Goal: Task Accomplishment & Management: Use online tool/utility

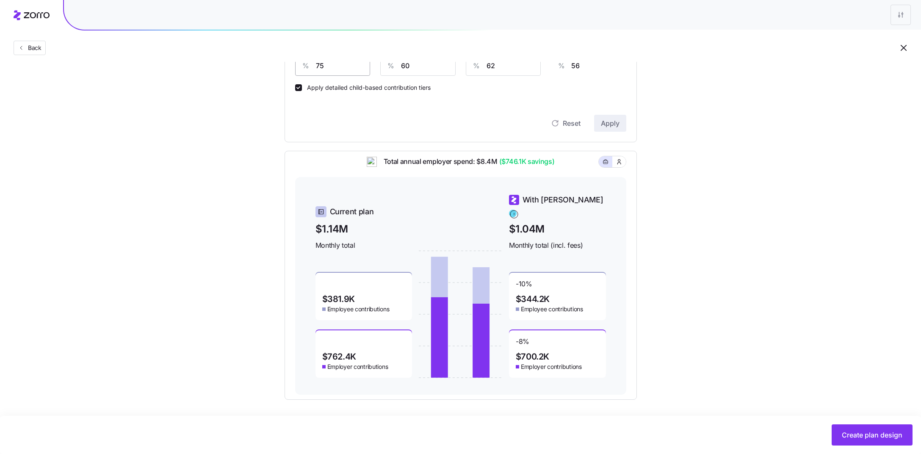
scroll to position [291, 0]
drag, startPoint x: 504, startPoint y: 170, endPoint x: 552, endPoint y: 167, distance: 48.4
click at [552, 167] on span "($746.1K savings)" at bounding box center [526, 162] width 57 height 11
click at [566, 167] on div "Total annual employer spend: $8.4M ($746.1K savings)" at bounding box center [460, 167] width 331 height 21
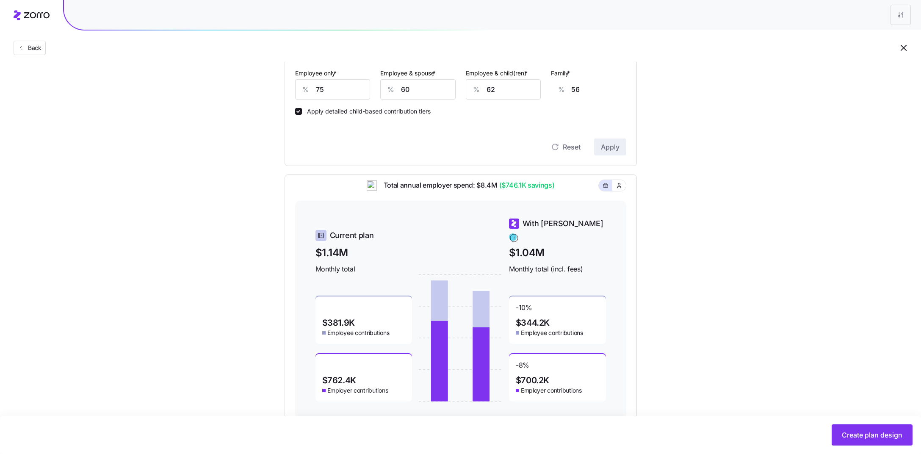
scroll to position [267, 0]
click at [32, 46] on span "Back" at bounding box center [33, 48] width 17 height 8
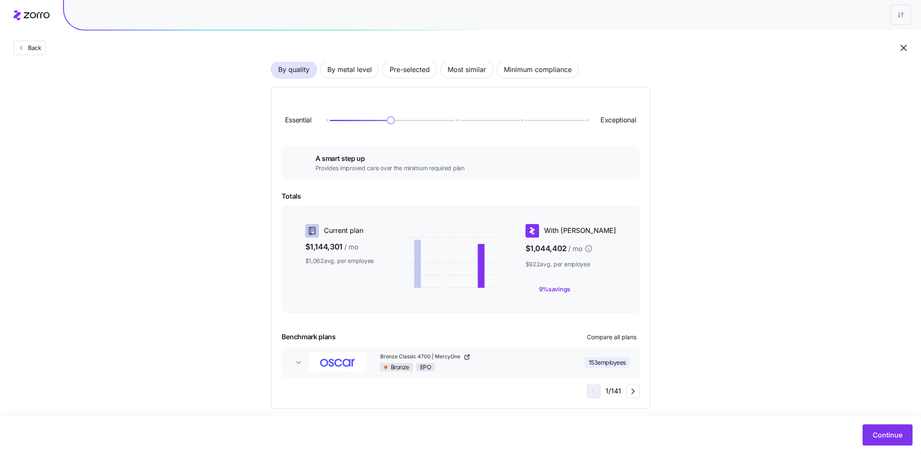
scroll to position [73, 0]
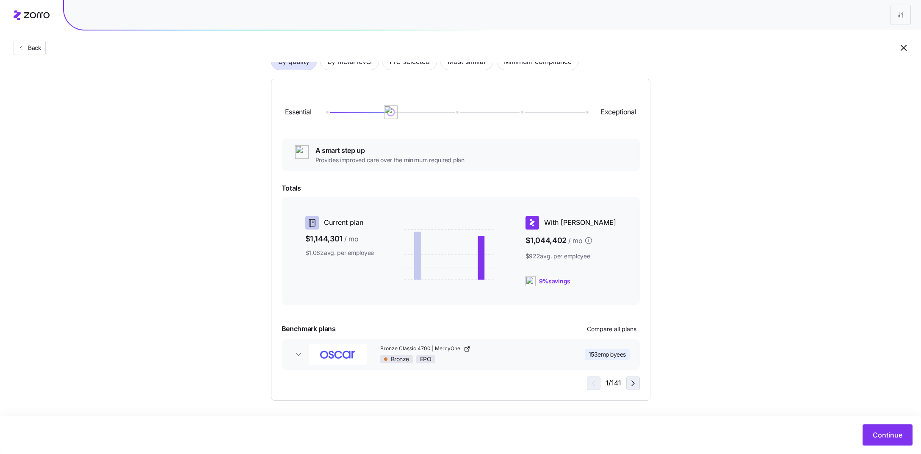
click at [632, 382] on icon "button" at bounding box center [633, 383] width 10 height 10
click at [890, 438] on span "Continue" at bounding box center [888, 435] width 30 height 10
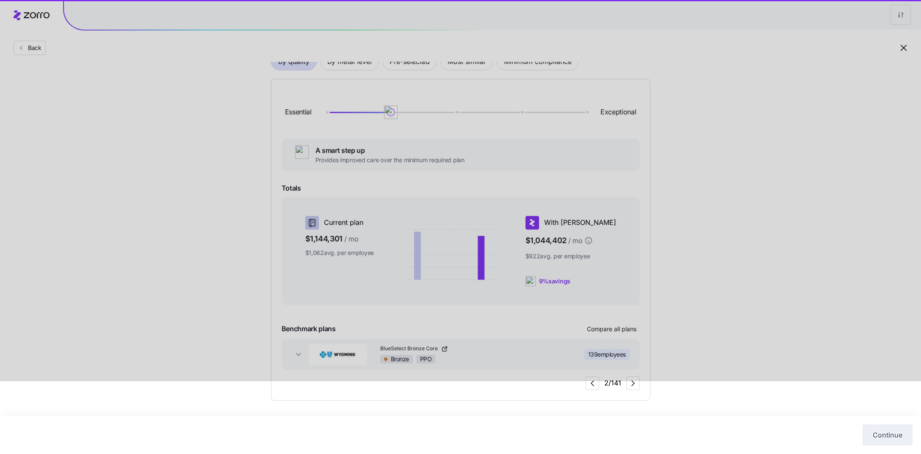
click at [695, 287] on div at bounding box center [460, 154] width 921 height 454
click at [696, 345] on div at bounding box center [460, 154] width 921 height 454
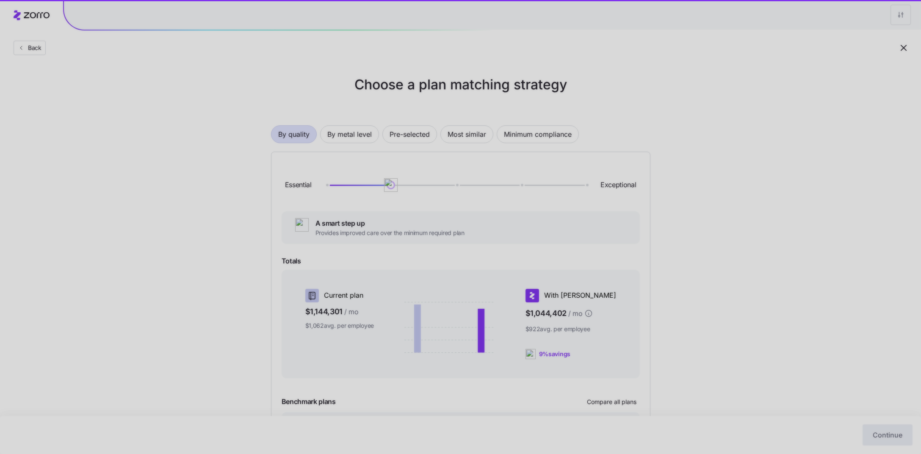
click at [879, 344] on div at bounding box center [460, 227] width 921 height 454
click at [902, 49] on div at bounding box center [460, 227] width 921 height 454
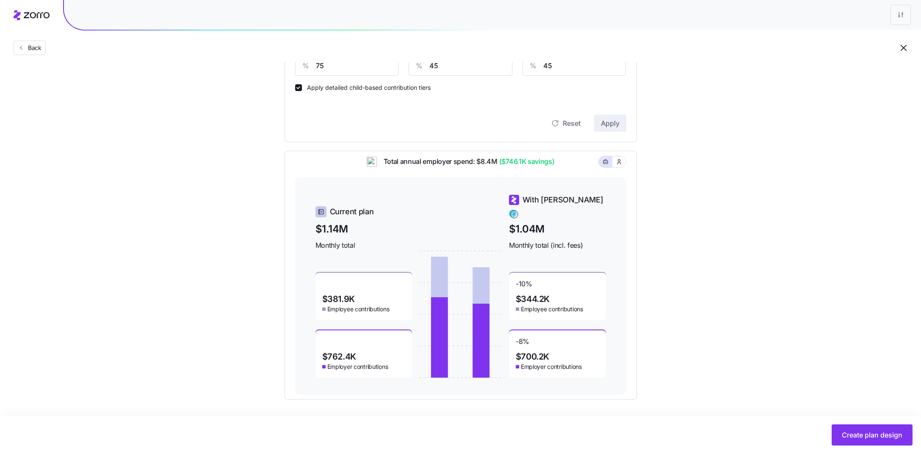
scroll to position [293, 0]
click at [874, 432] on span "Create plan design" at bounding box center [872, 435] width 61 height 10
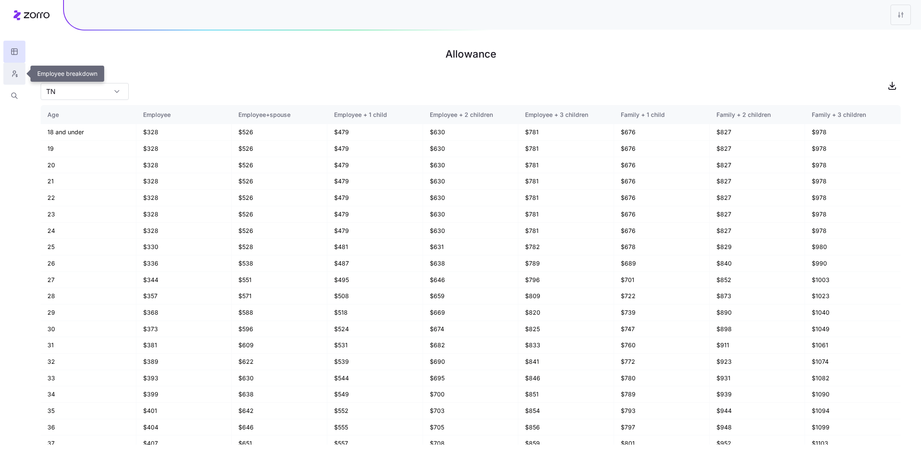
click at [14, 76] on icon "button" at bounding box center [15, 73] width 8 height 8
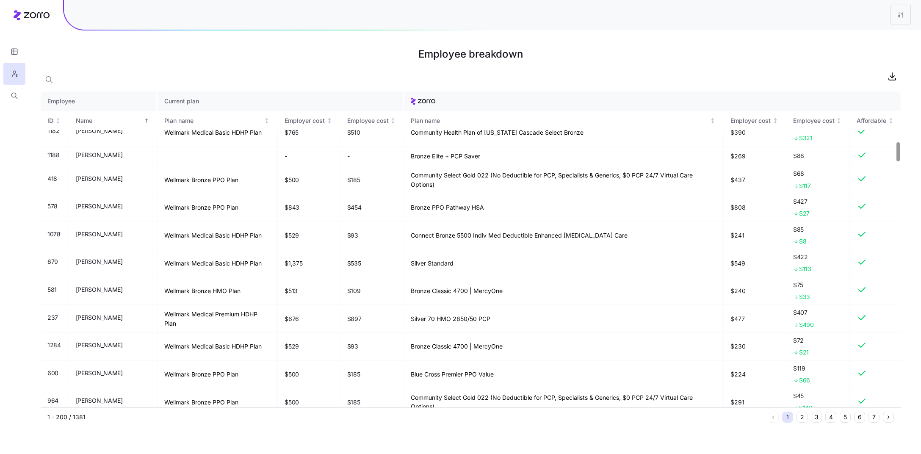
scroll to position [839, 0]
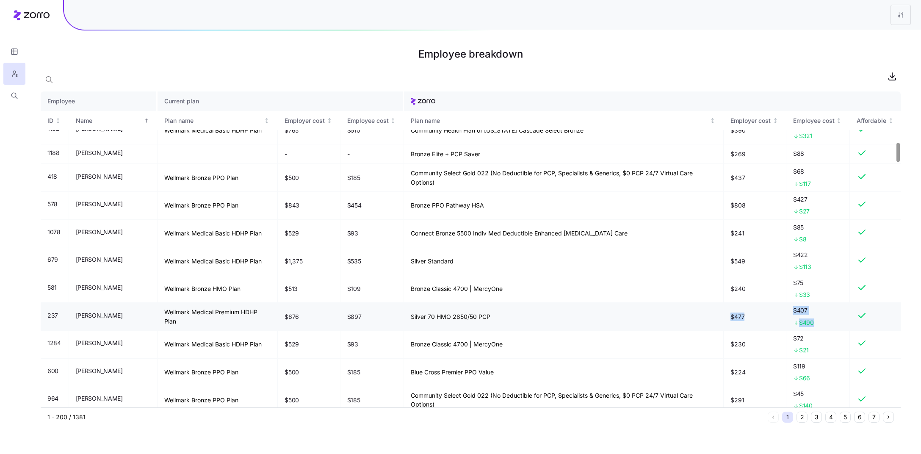
drag, startPoint x: 816, startPoint y: 323, endPoint x: 780, endPoint y: 308, distance: 38.7
click at [780, 308] on tr "237 Alexander Pottle Wellmark Medical Premium HDHP Plan $676 $897 Silver 70 HMO…" at bounding box center [471, 317] width 860 height 28
click at [772, 316] on td "$477" at bounding box center [755, 317] width 63 height 28
drag, startPoint x: 488, startPoint y: 313, endPoint x: 395, endPoint y: 313, distance: 93.2
click at [395, 313] on tr "237 Alexander Pottle Wellmark Medical Premium HDHP Plan $676 $897 Silver 70 HMO…" at bounding box center [471, 317] width 860 height 28
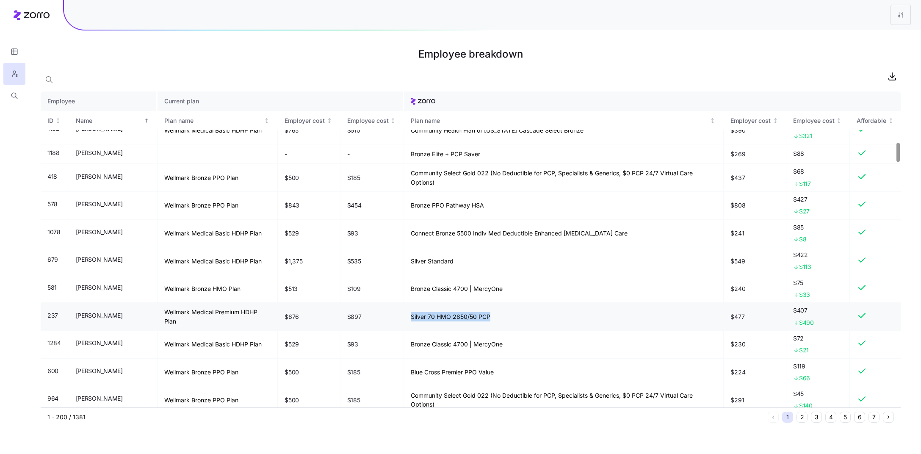
click at [431, 319] on td "Silver 70 HMO 2850/50 PCP" at bounding box center [564, 317] width 320 height 28
drag, startPoint x: 450, startPoint y: 318, endPoint x: 479, endPoint y: 318, distance: 28.4
click at [479, 318] on td "Silver 70 HMO 2850/50 PCP" at bounding box center [564, 317] width 320 height 28
drag, startPoint x: 521, startPoint y: 314, endPoint x: 514, endPoint y: 314, distance: 7.6
click at [522, 314] on td "Silver 70 HMO 2850/50 PCP" at bounding box center [564, 317] width 320 height 28
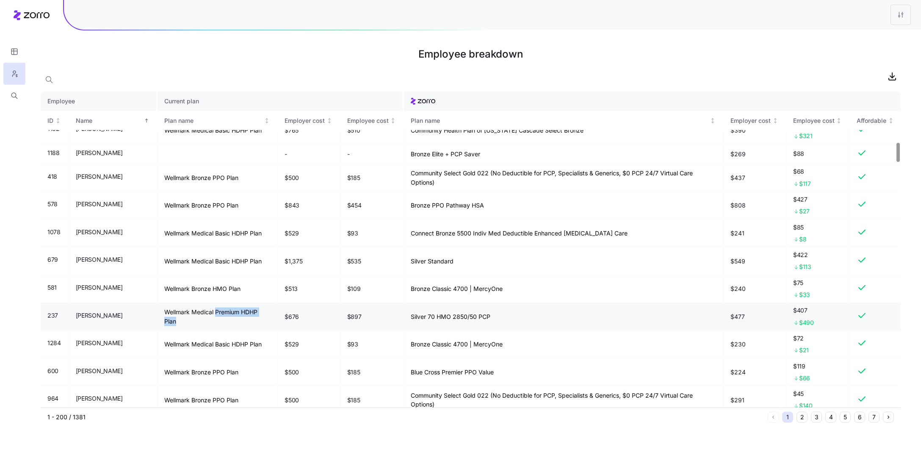
drag, startPoint x: 234, startPoint y: 321, endPoint x: 213, endPoint y: 310, distance: 23.9
click at [213, 310] on td "Wellmark Medical Premium HDHP Plan" at bounding box center [218, 317] width 120 height 28
click at [222, 321] on td "Wellmark Medical Premium HDHP Plan" at bounding box center [218, 317] width 120 height 28
drag, startPoint x: 240, startPoint y: 312, endPoint x: 257, endPoint y: 311, distance: 17.4
click at [257, 311] on td "Wellmark Medical Premium HDHP Plan" at bounding box center [218, 317] width 120 height 28
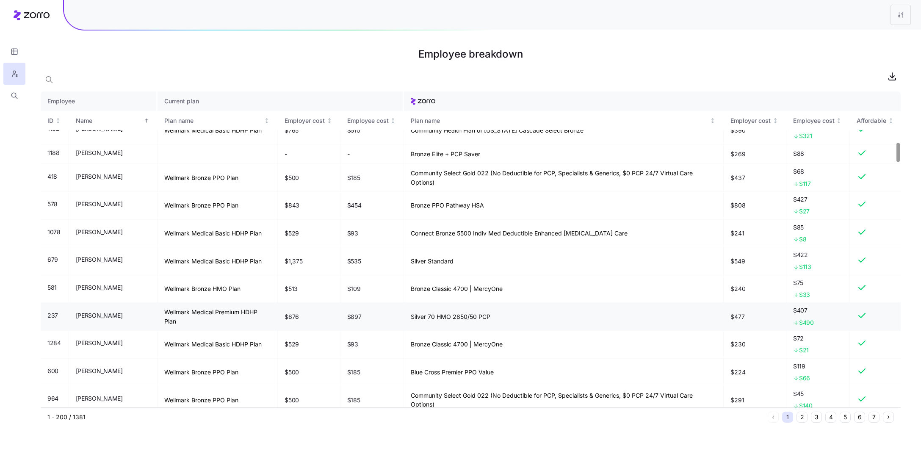
click at [208, 327] on td "Wellmark Medical Premium HDHP Plan" at bounding box center [218, 317] width 120 height 28
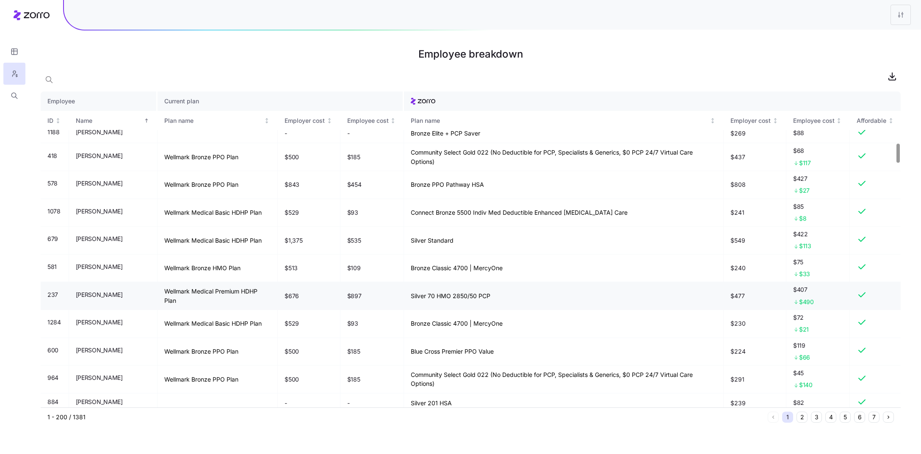
scroll to position [861, 0]
drag, startPoint x: 490, startPoint y: 294, endPoint x: 406, endPoint y: 297, distance: 84.4
click at [406, 297] on td "Silver 70 HMO 2850/50 PCP" at bounding box center [564, 295] width 320 height 28
copy td "Silver 70 HMO 2850/50 PCP"
drag, startPoint x: 121, startPoint y: 295, endPoint x: 71, endPoint y: 294, distance: 50.0
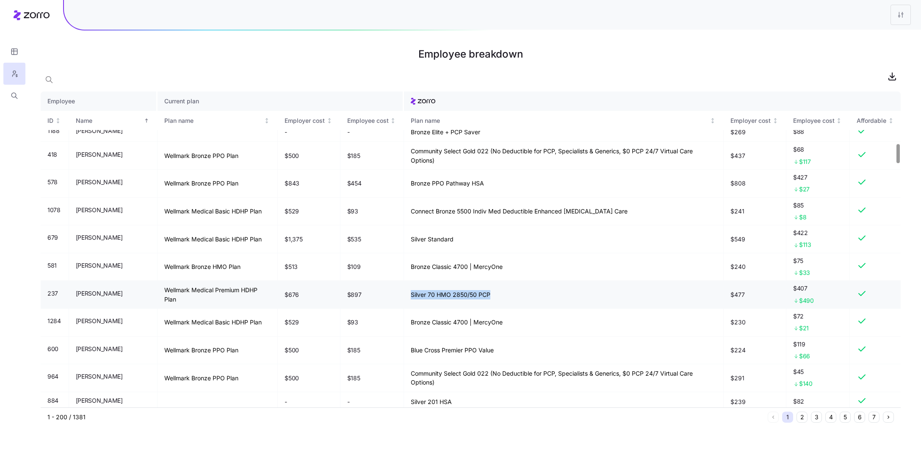
click at [71, 294] on td "Alexander Pottle" at bounding box center [113, 295] width 89 height 28
copy span "Alexander Pottle"
click at [13, 99] on icon "button" at bounding box center [15, 96] width 8 height 8
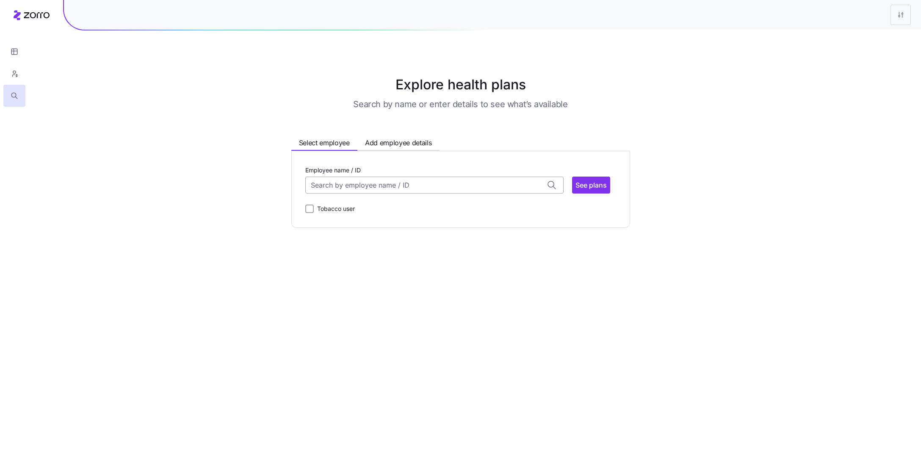
click at [366, 184] on input "Employee name / ID" at bounding box center [434, 185] width 258 height 17
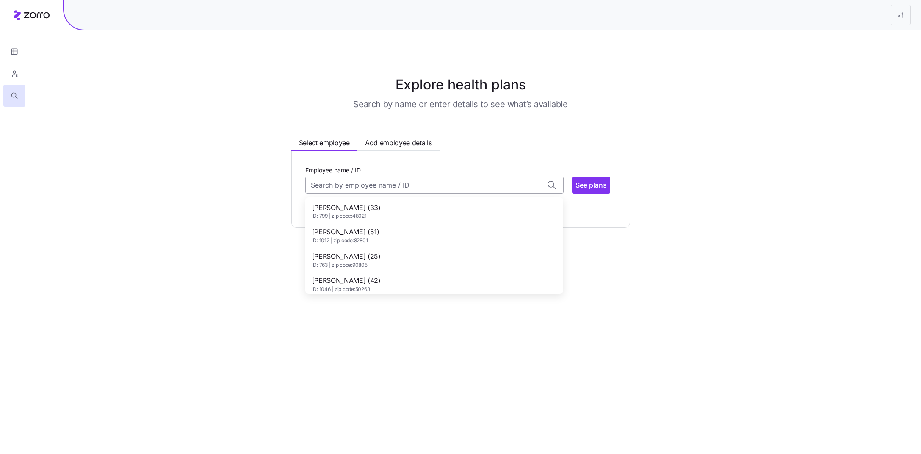
paste input "Alexander Pottle"
click at [369, 214] on span "ID: 237 | zip code: 95361" at bounding box center [346, 216] width 69 height 7
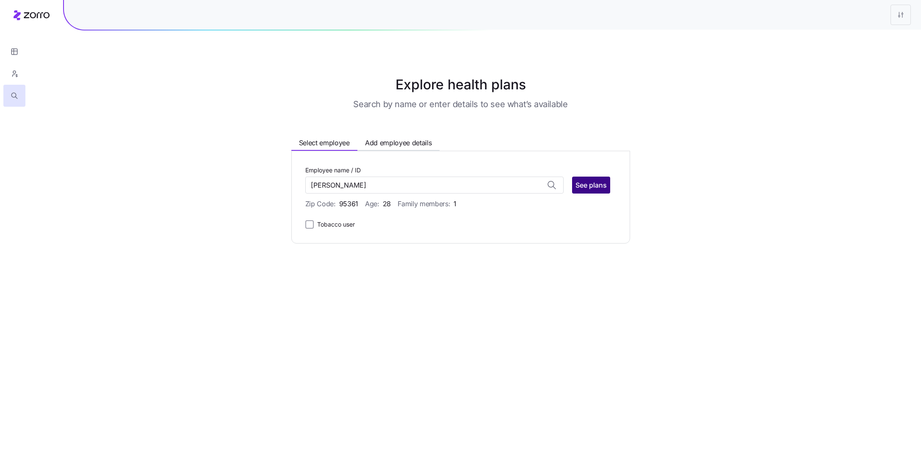
click at [589, 189] on span "See plans" at bounding box center [591, 185] width 31 height 10
type input "Alexander Pottle (ID: 237)"
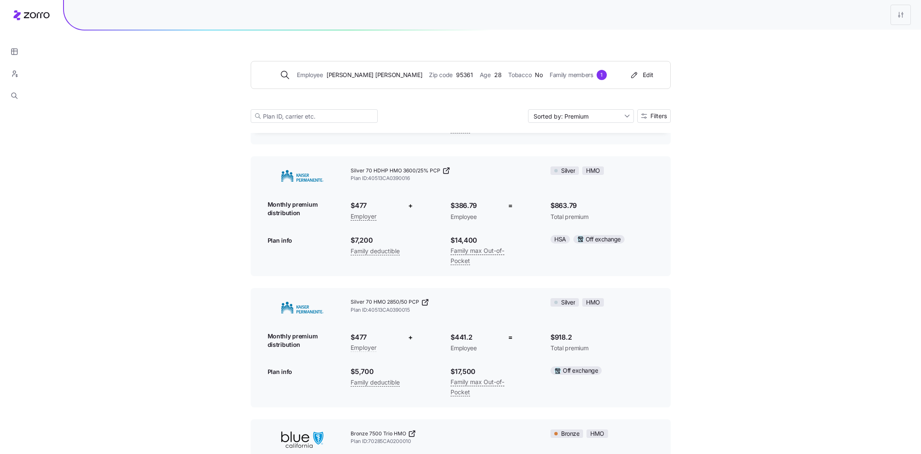
scroll to position [707, 0]
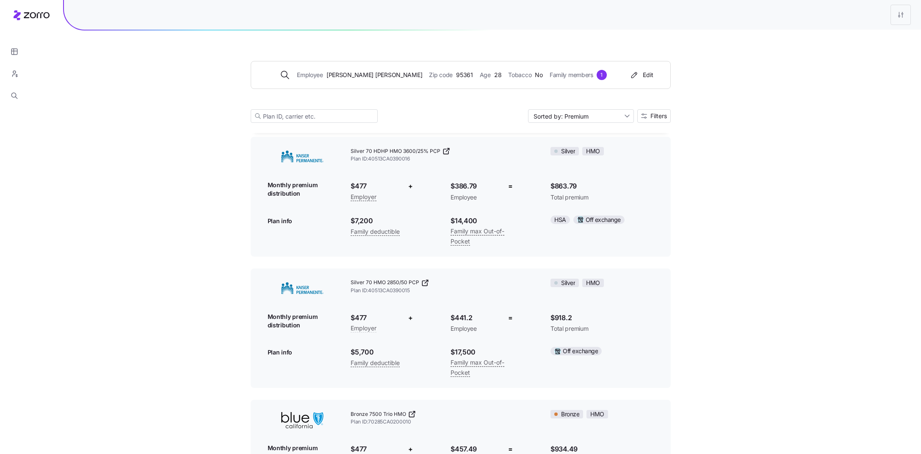
click at [412, 283] on span "Silver 70 HMO 2850/50 PCP" at bounding box center [385, 282] width 69 height 7
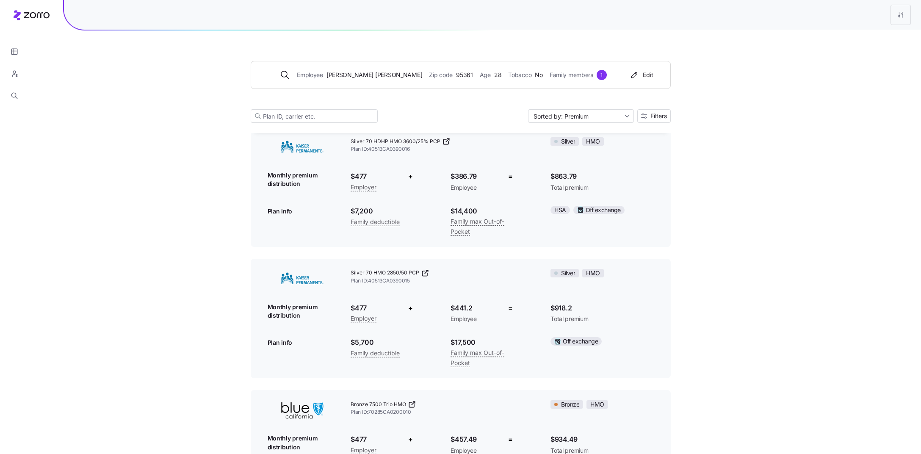
scroll to position [711, 0]
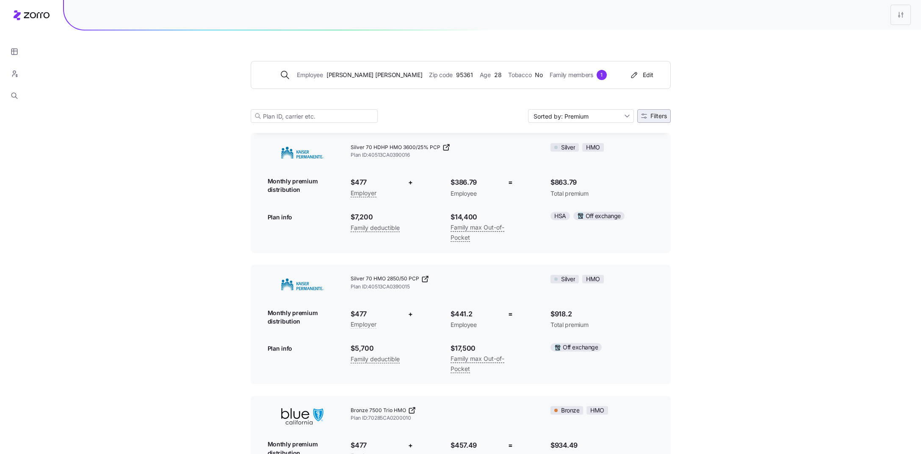
click at [657, 118] on span "Filters" at bounding box center [659, 116] width 17 height 6
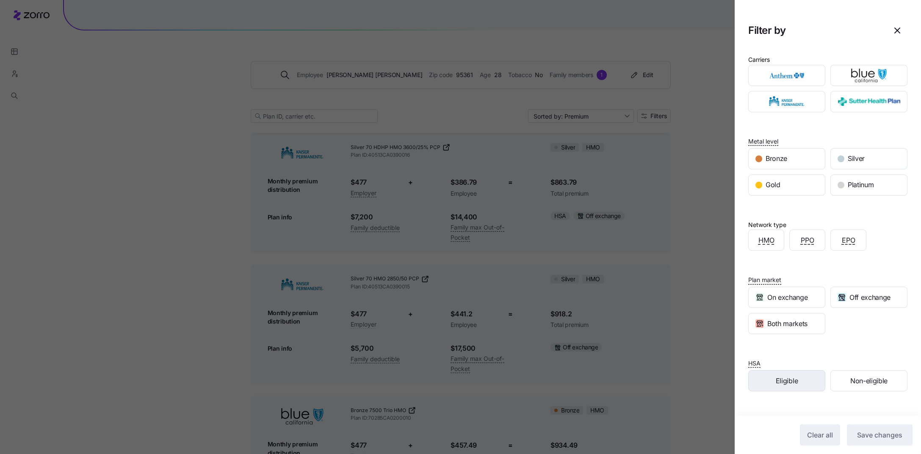
click at [792, 380] on span "Eligible" at bounding box center [787, 381] width 22 height 11
click at [874, 432] on span "Save changes" at bounding box center [879, 435] width 45 height 10
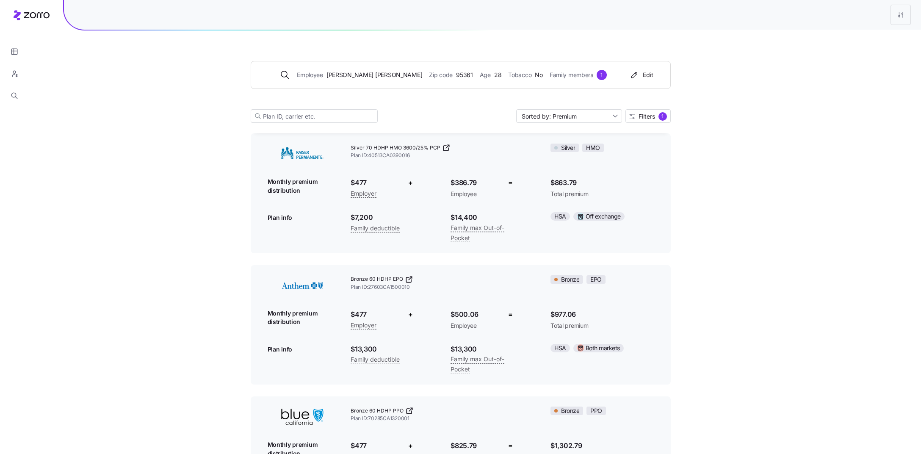
scroll to position [0, 0]
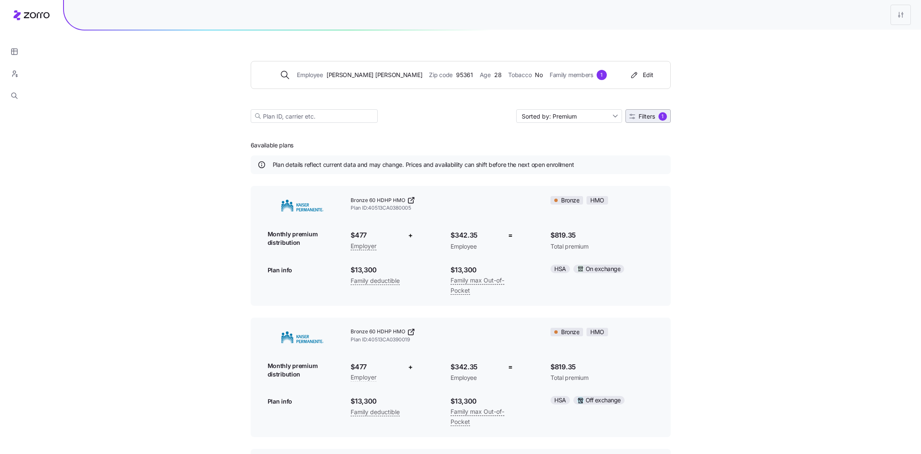
click at [648, 115] on span "Filters" at bounding box center [647, 117] width 17 height 6
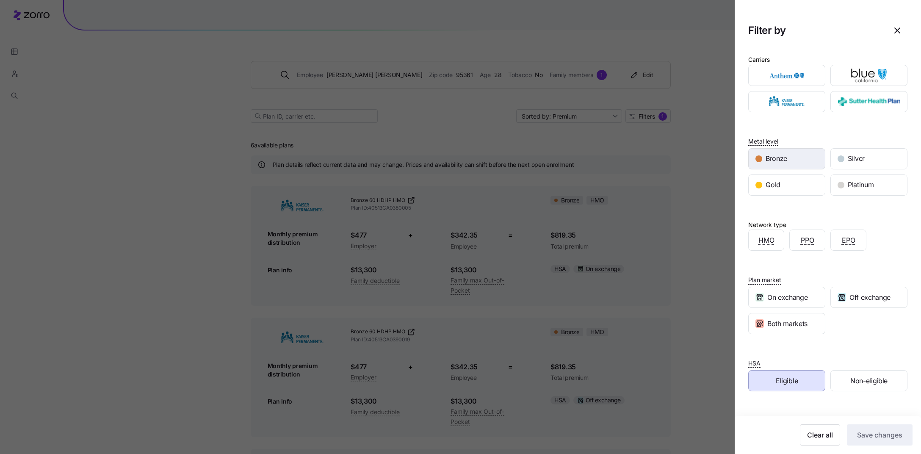
click at [783, 166] on div "Bronze" at bounding box center [787, 159] width 76 height 20
click at [865, 434] on span "Save changes" at bounding box center [879, 435] width 45 height 10
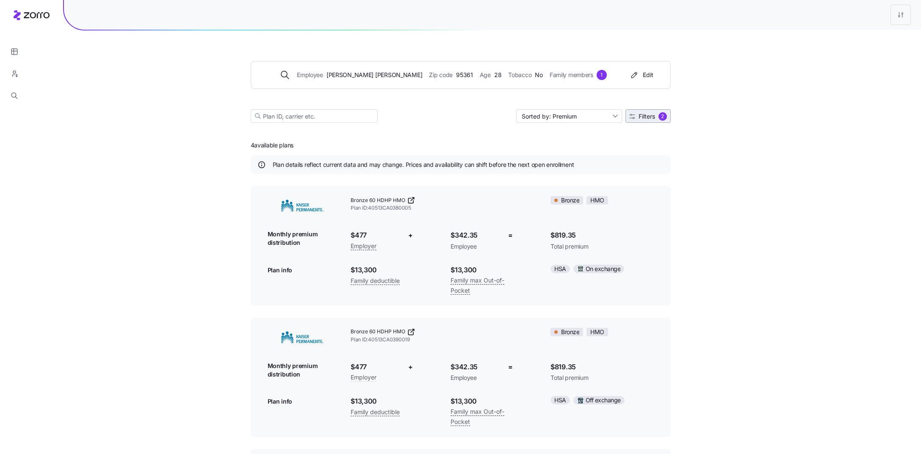
click at [666, 121] on button "Filters 2" at bounding box center [648, 116] width 45 height 14
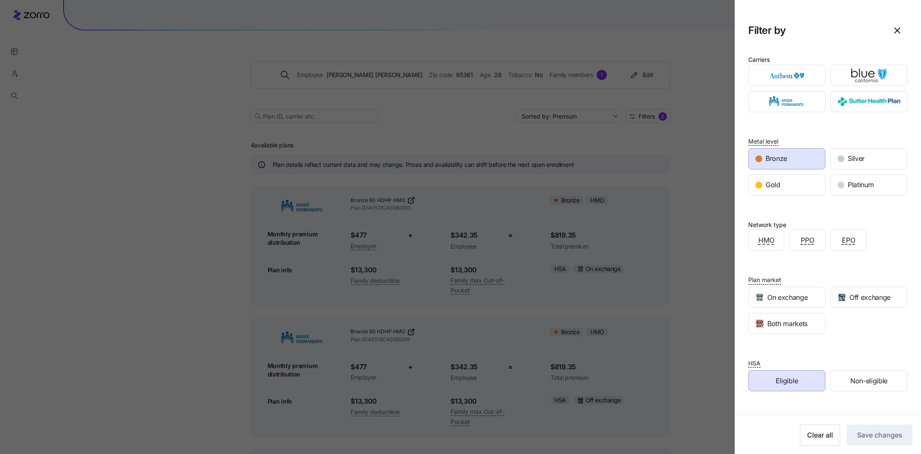
click at [788, 379] on span "Eligible" at bounding box center [787, 381] width 22 height 11
click at [872, 434] on span "Save changes" at bounding box center [879, 435] width 45 height 10
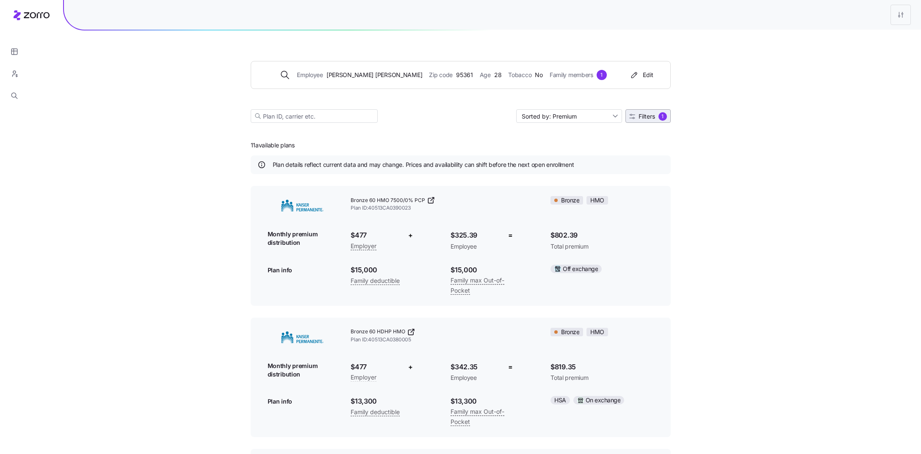
click at [651, 120] on button "Filters 1" at bounding box center [648, 116] width 45 height 14
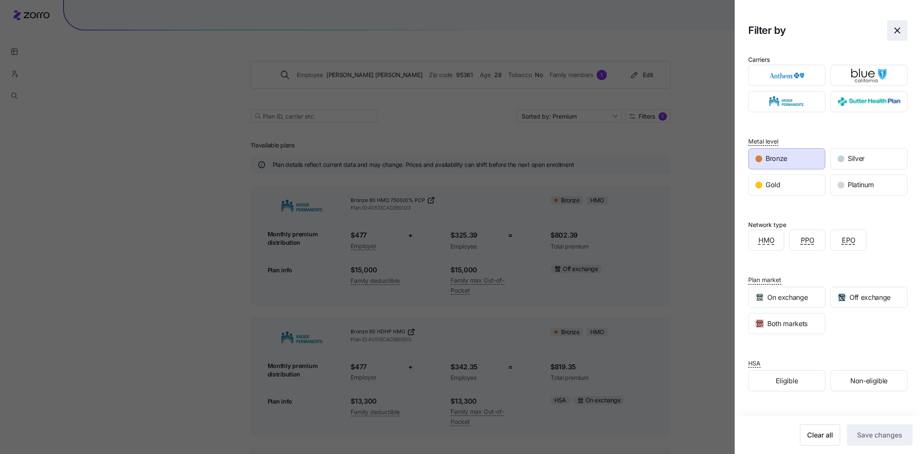
click at [903, 34] on span "button" at bounding box center [897, 30] width 19 height 19
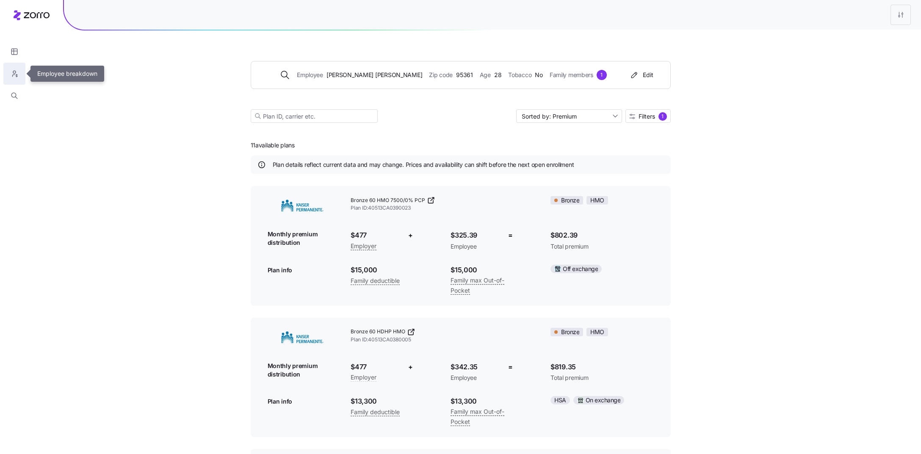
click at [14, 75] on icon "button" at bounding box center [15, 73] width 8 height 8
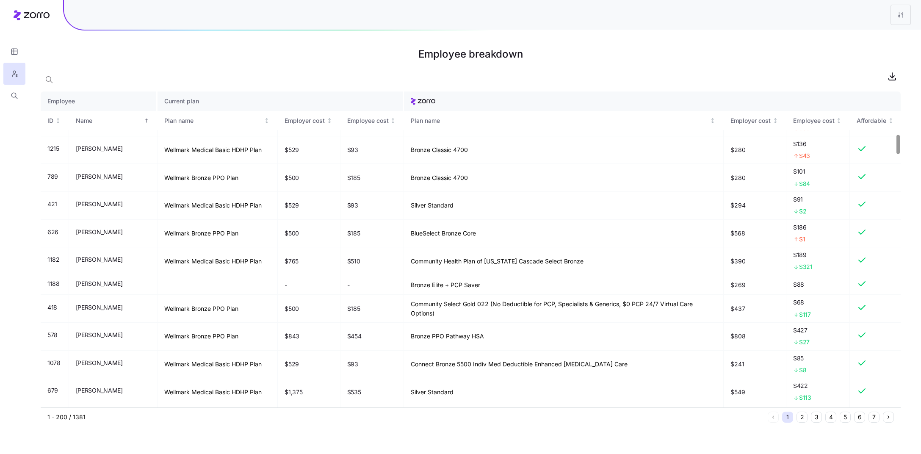
scroll to position [706, 0]
click at [19, 50] on button "button" at bounding box center [14, 52] width 22 height 22
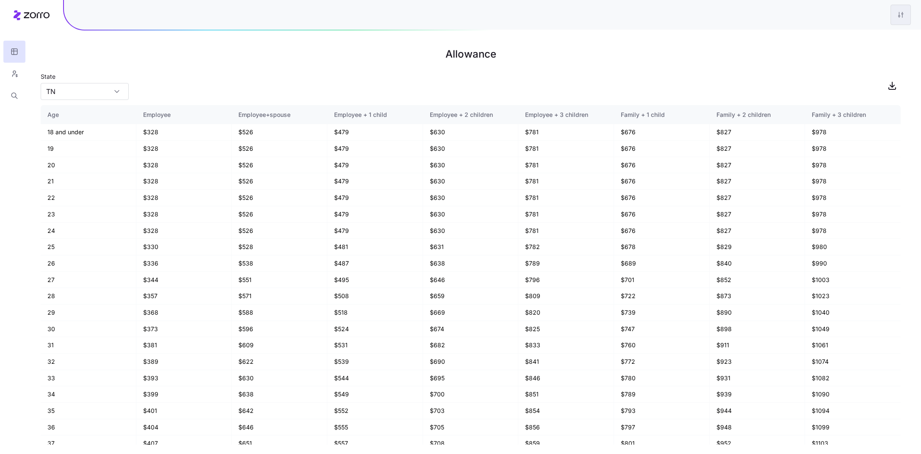
click at [904, 16] on html "Allowance State TN Age Employee Employee+spouse Employee + 1 child Employee + 2…" at bounding box center [460, 227] width 921 height 454
click at [875, 33] on div "Edit plan design" at bounding box center [866, 38] width 84 height 14
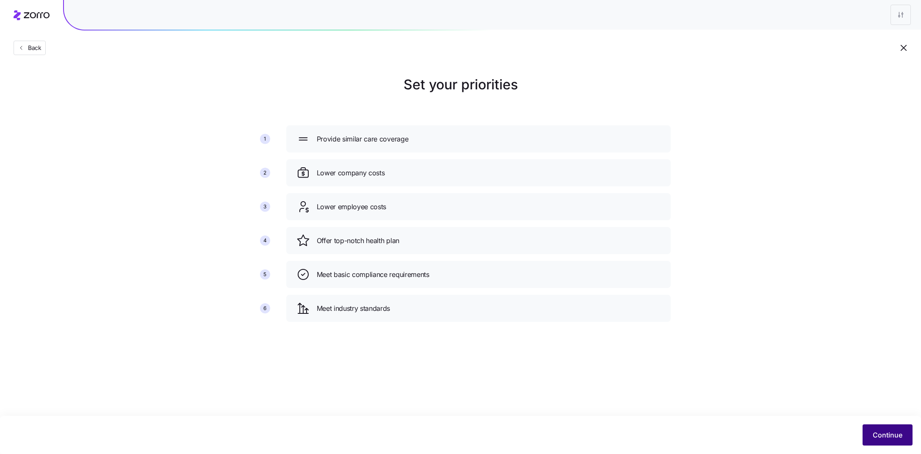
click at [881, 426] on button "Continue" at bounding box center [888, 434] width 50 height 21
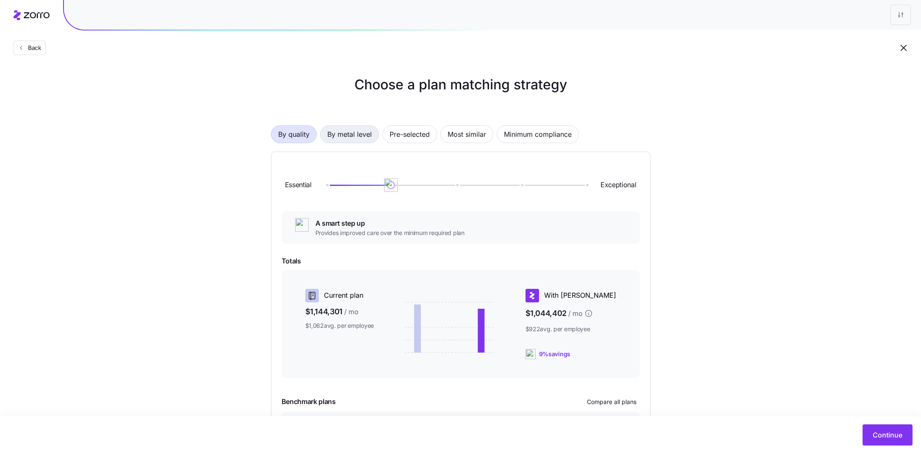
click at [348, 133] on span "By metal level" at bounding box center [349, 134] width 44 height 17
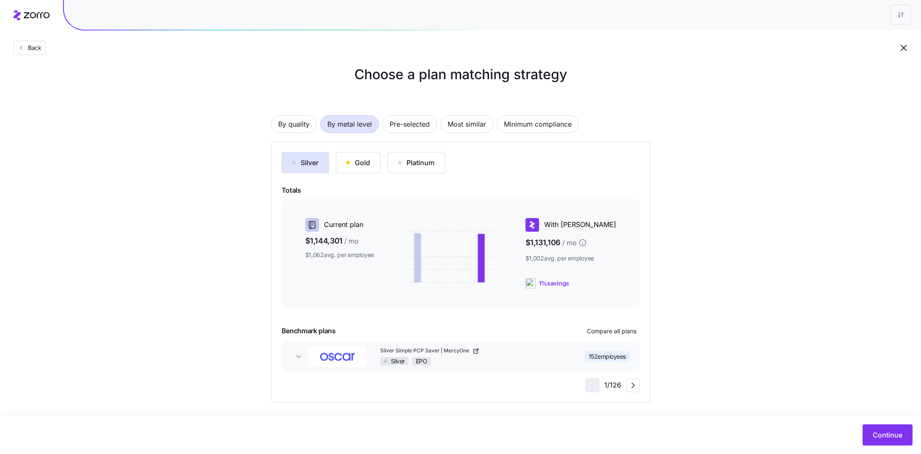
scroll to position [13, 0]
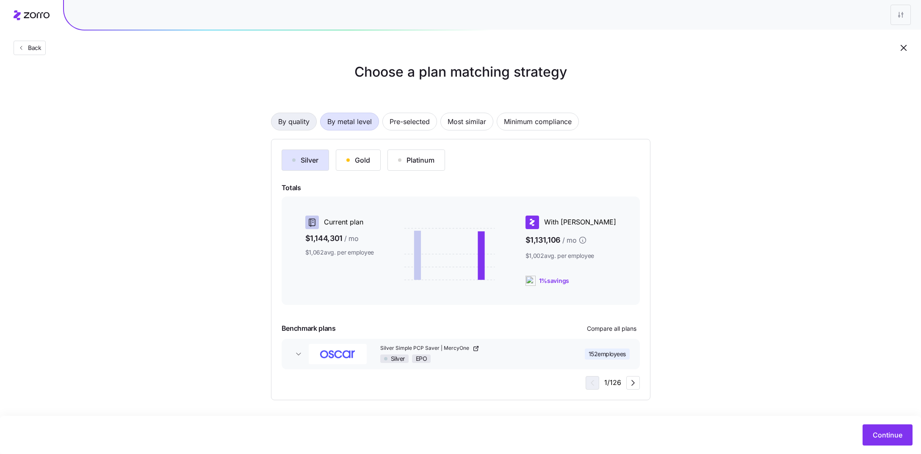
click at [307, 128] on span "By quality" at bounding box center [293, 121] width 31 height 17
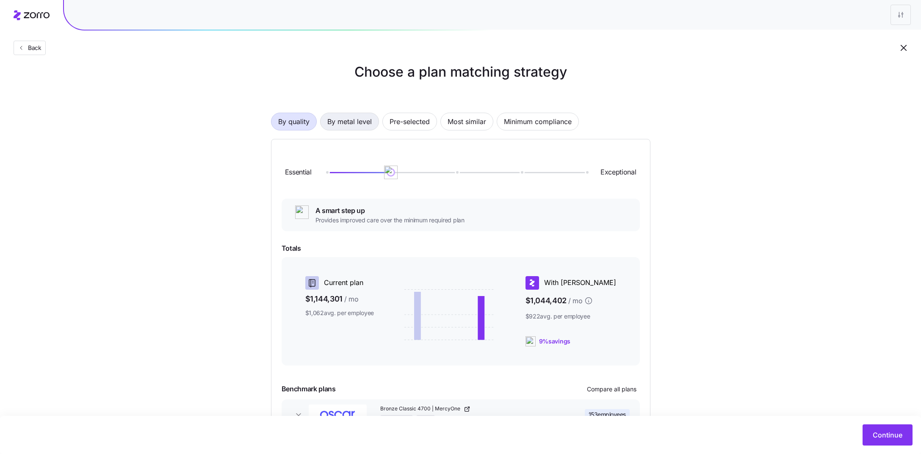
click at [344, 122] on span "By metal level" at bounding box center [349, 121] width 44 height 17
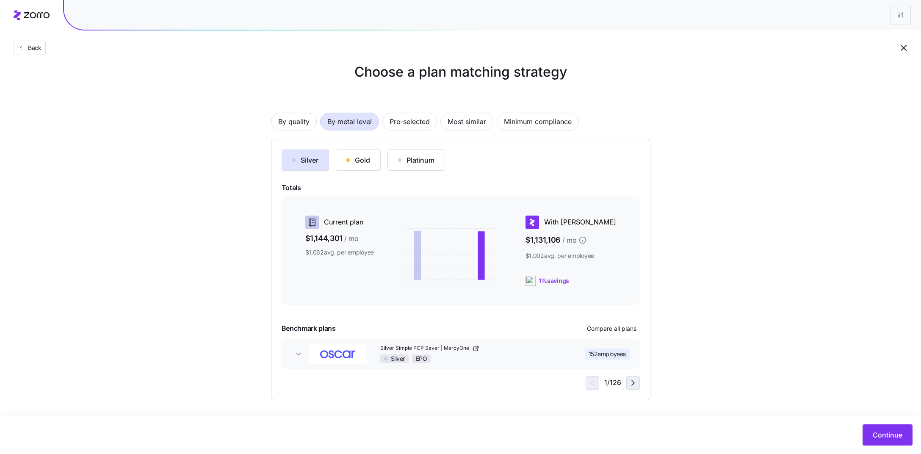
click at [634, 385] on icon "button" at bounding box center [633, 383] width 10 height 10
click at [596, 383] on icon "button" at bounding box center [591, 383] width 10 height 10
click at [291, 121] on span "By quality" at bounding box center [293, 121] width 31 height 17
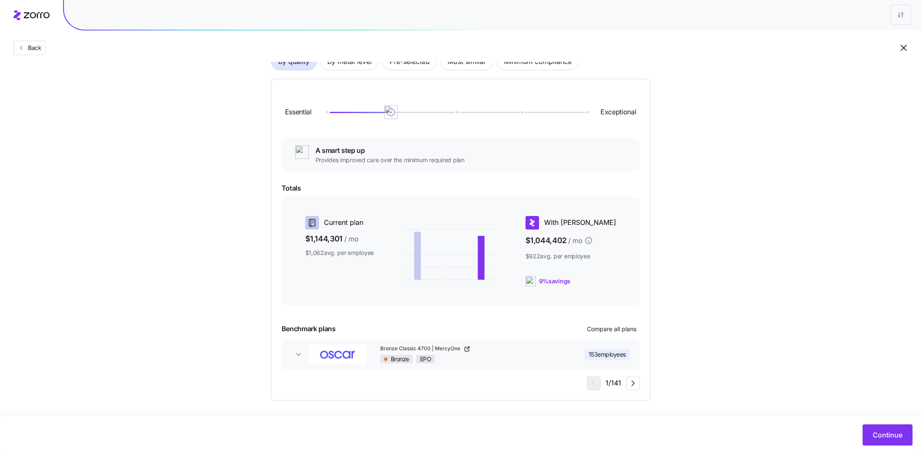
scroll to position [72, 0]
click at [630, 388] on icon "button" at bounding box center [633, 385] width 10 height 10
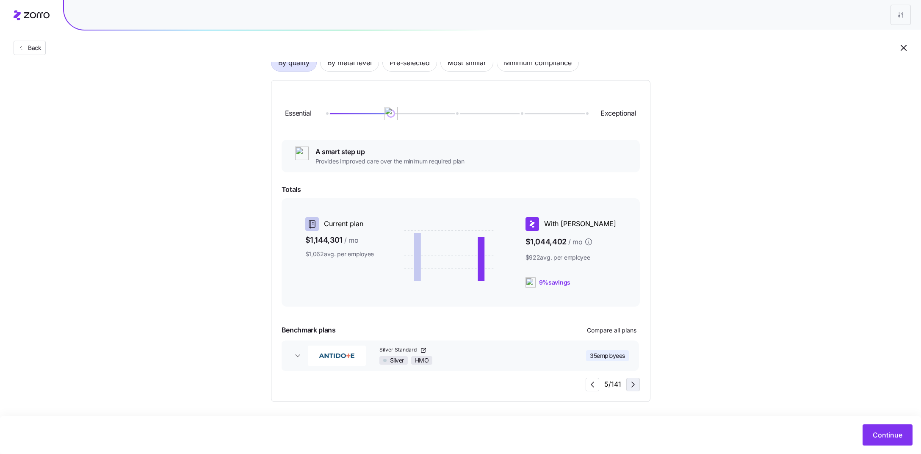
click at [630, 388] on icon "button" at bounding box center [633, 385] width 10 height 10
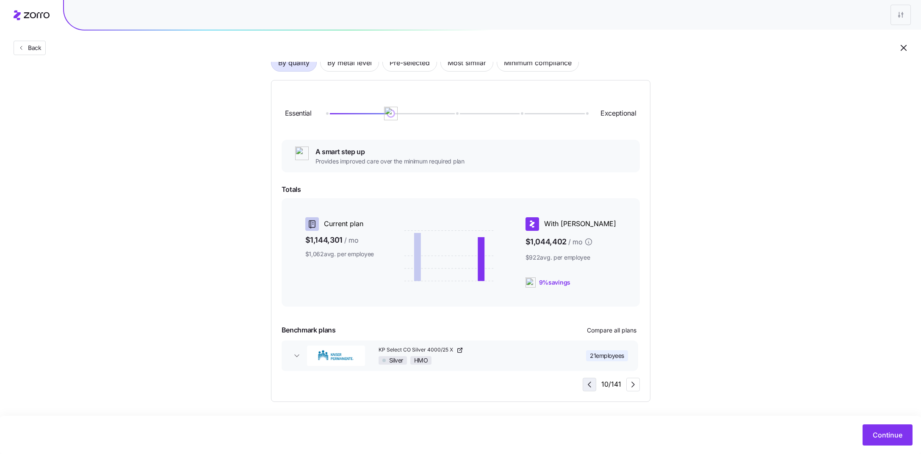
click at [593, 383] on icon "button" at bounding box center [590, 385] width 10 height 10
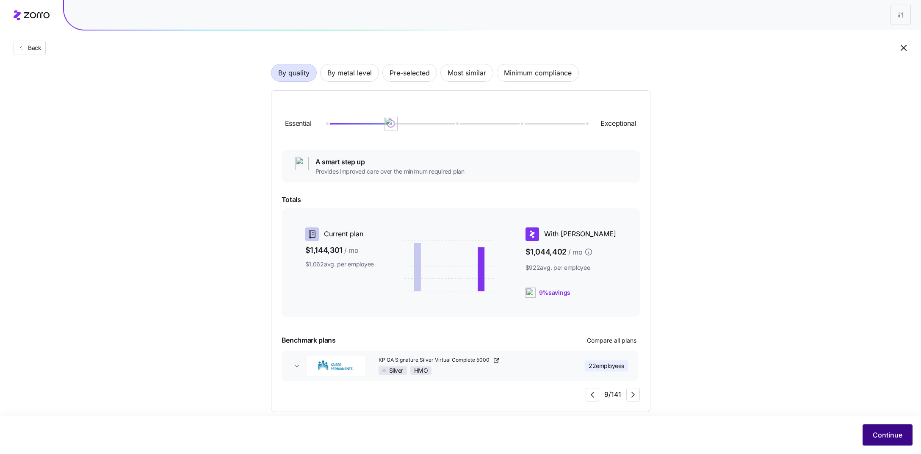
click at [882, 425] on button "Continue" at bounding box center [888, 434] width 50 height 21
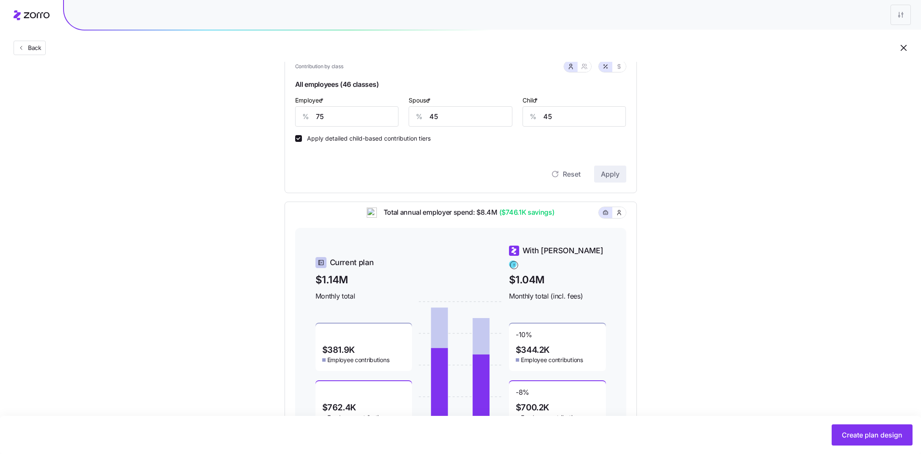
scroll to position [246, 0]
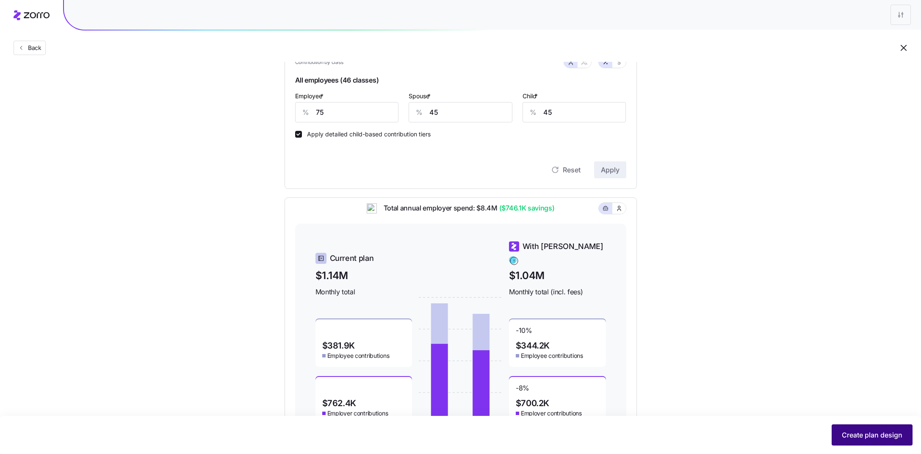
click at [882, 442] on button "Create plan design" at bounding box center [872, 434] width 81 height 21
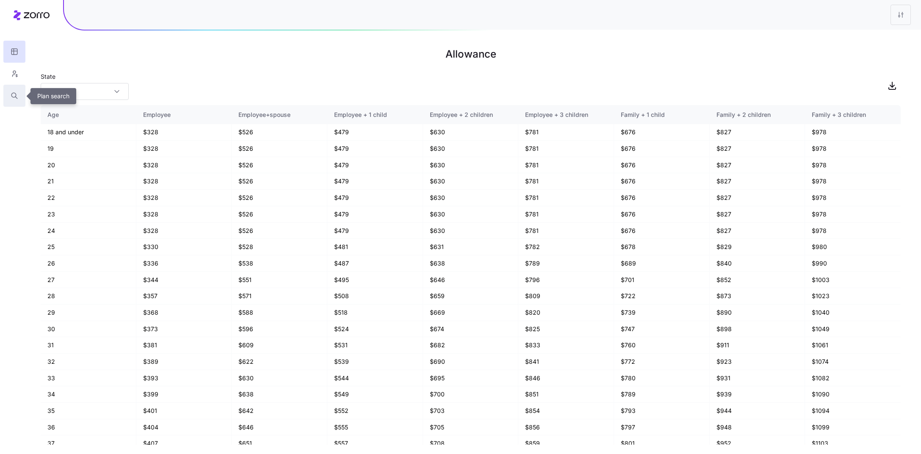
click at [13, 100] on button "button" at bounding box center [14, 96] width 22 height 22
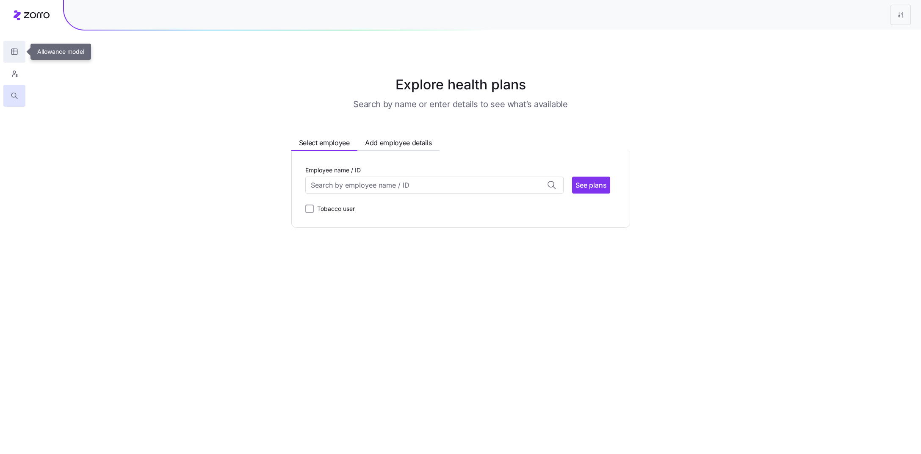
click at [17, 52] on icon "button" at bounding box center [14, 52] width 6 height 6
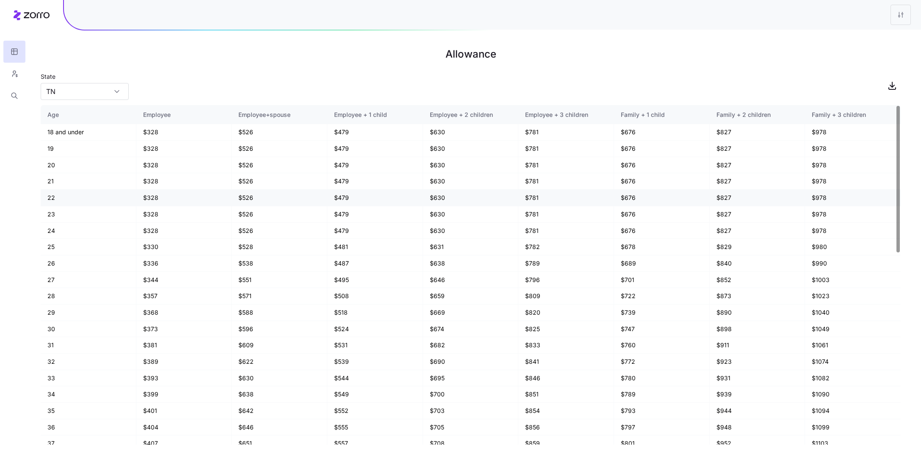
scroll to position [444, 0]
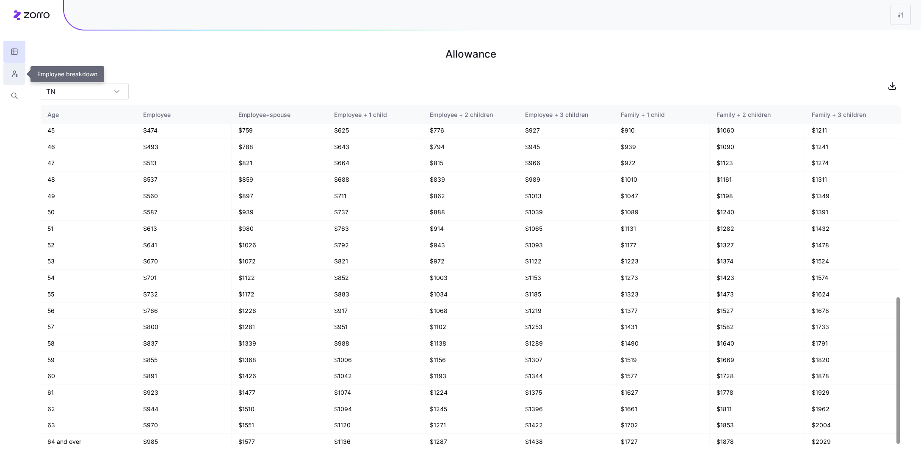
click at [15, 76] on icon "button" at bounding box center [15, 73] width 8 height 8
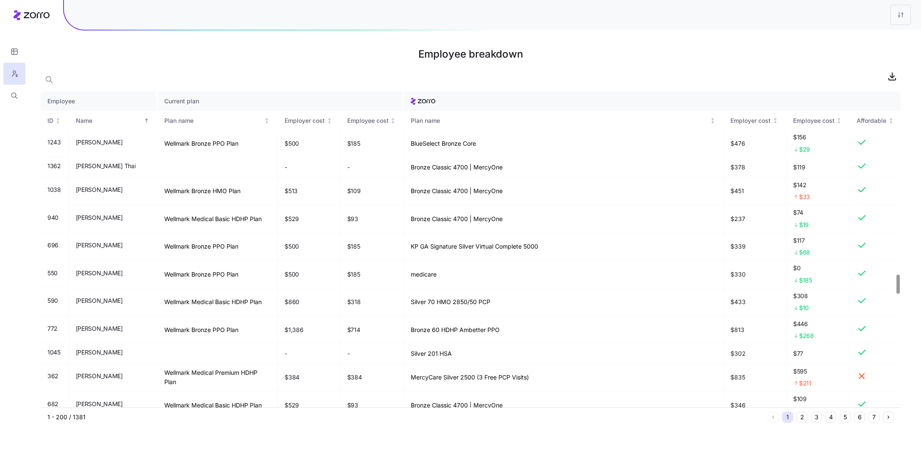
scroll to position [3030, 0]
drag, startPoint x: 497, startPoint y: 330, endPoint x: 485, endPoint y: 330, distance: 11.0
click at [485, 330] on td "Bronze 60 HDHP Ambetter PPO" at bounding box center [564, 331] width 320 height 28
click at [508, 330] on td "Bronze 60 HDHP Ambetter PPO" at bounding box center [564, 331] width 320 height 28
drag, startPoint x: 110, startPoint y: 331, endPoint x: 75, endPoint y: 331, distance: 35.2
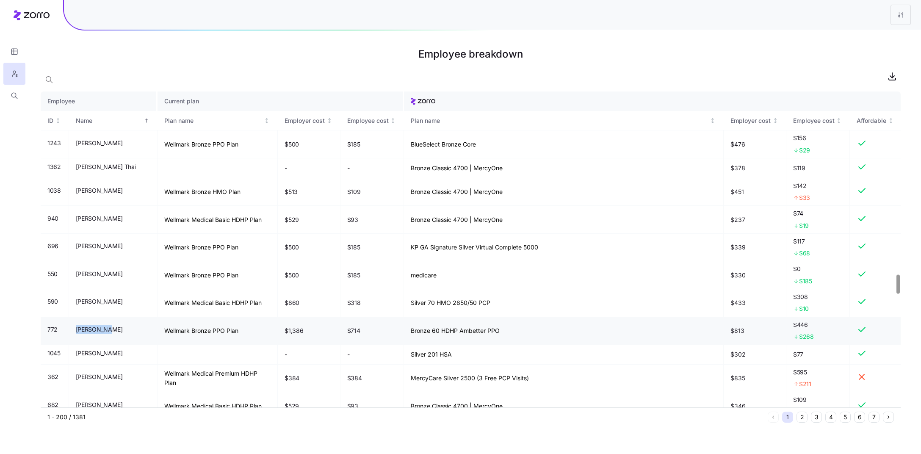
click at [75, 331] on td "Bob Jersey" at bounding box center [113, 331] width 89 height 28
copy span "Bob Jersey"
click at [16, 100] on icon "button" at bounding box center [15, 96] width 8 height 8
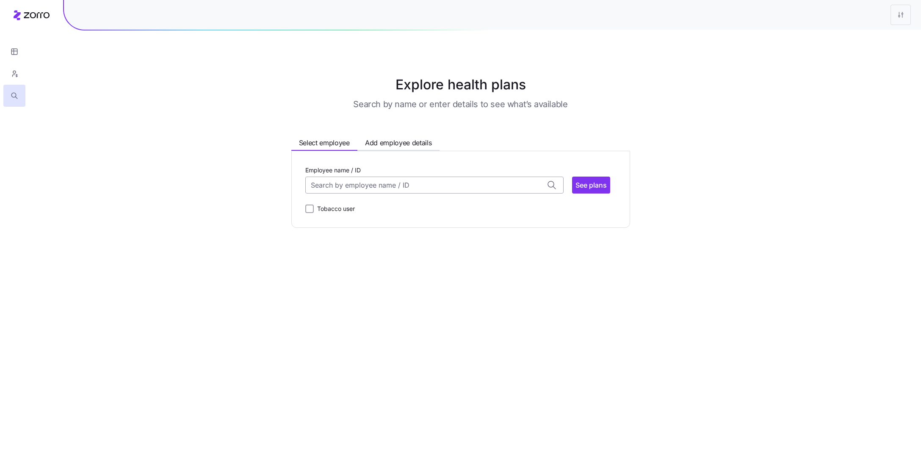
click at [423, 182] on input "Employee name / ID" at bounding box center [434, 185] width 258 height 17
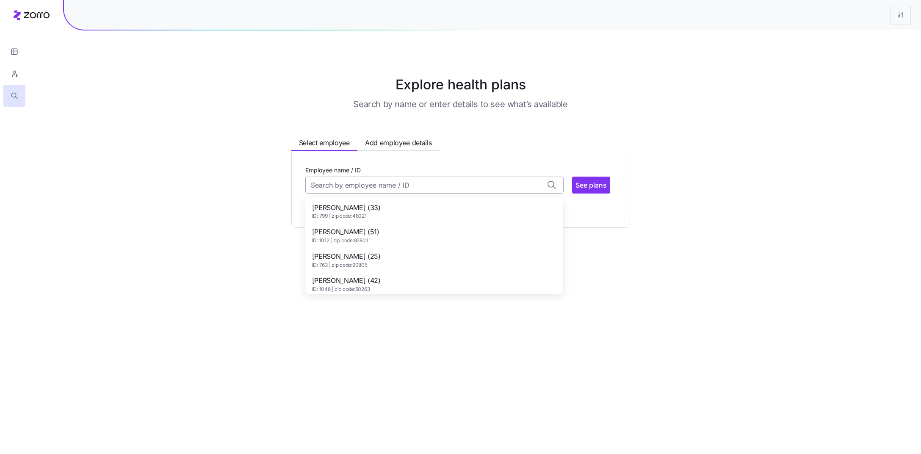
paste input "Bob Jersey"
click at [391, 211] on div "Bob Jersey (40) ID: 772 | zip code: 92373" at bounding box center [434, 211] width 255 height 25
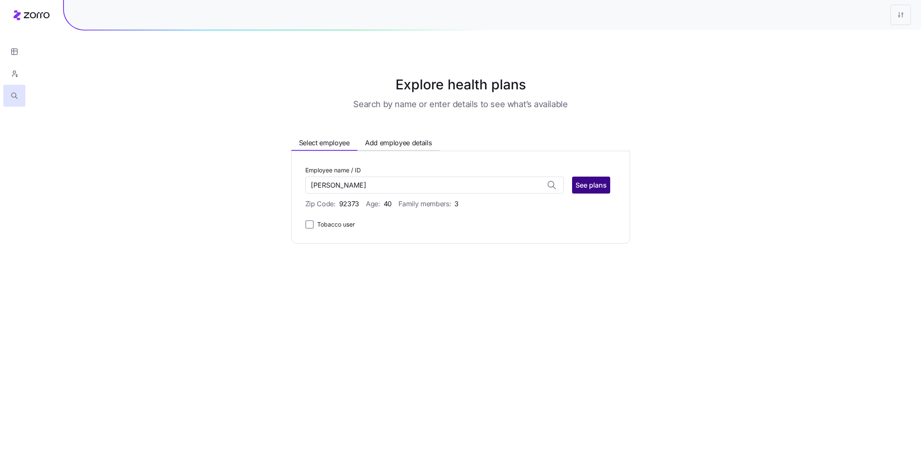
click at [594, 186] on span "See plans" at bounding box center [591, 185] width 31 height 10
type input "Bob Jersey (ID: 772)"
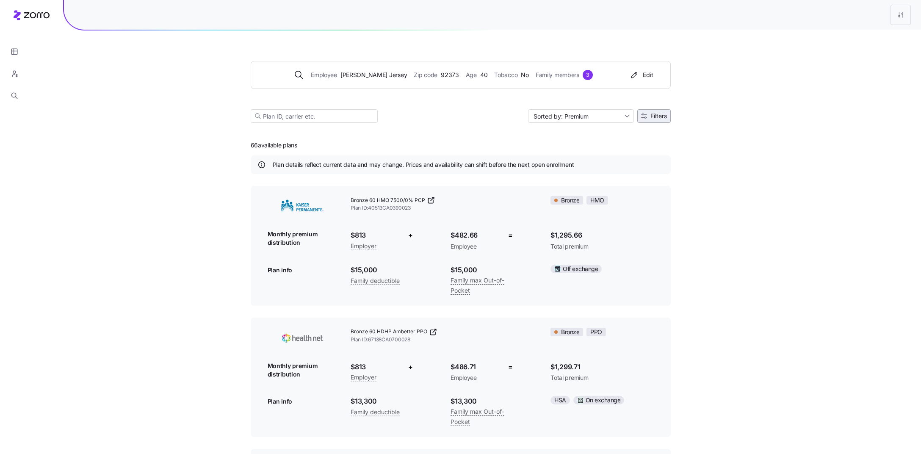
click at [645, 117] on icon "button" at bounding box center [644, 116] width 6 height 5
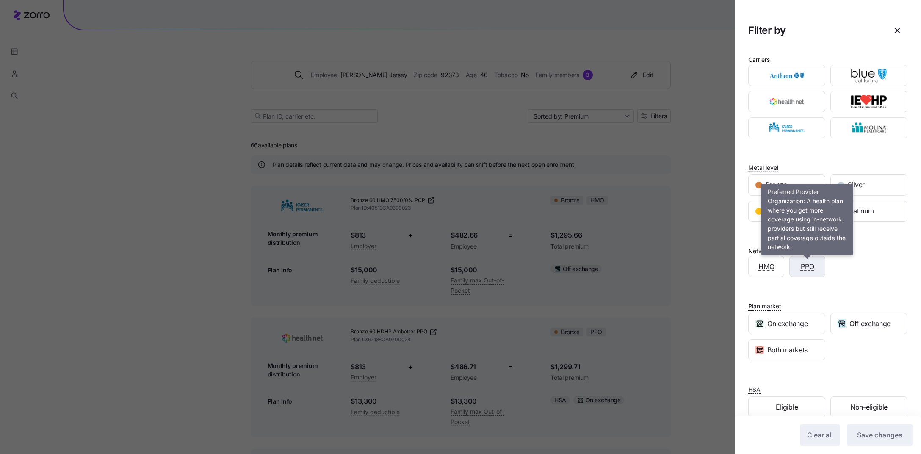
click at [805, 269] on span "PPO" at bounding box center [808, 266] width 14 height 11
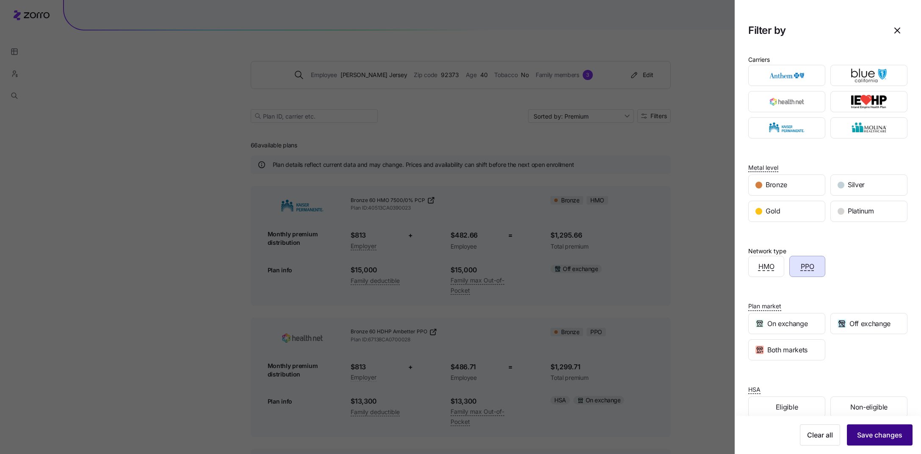
click at [885, 438] on span "Save changes" at bounding box center [879, 435] width 45 height 10
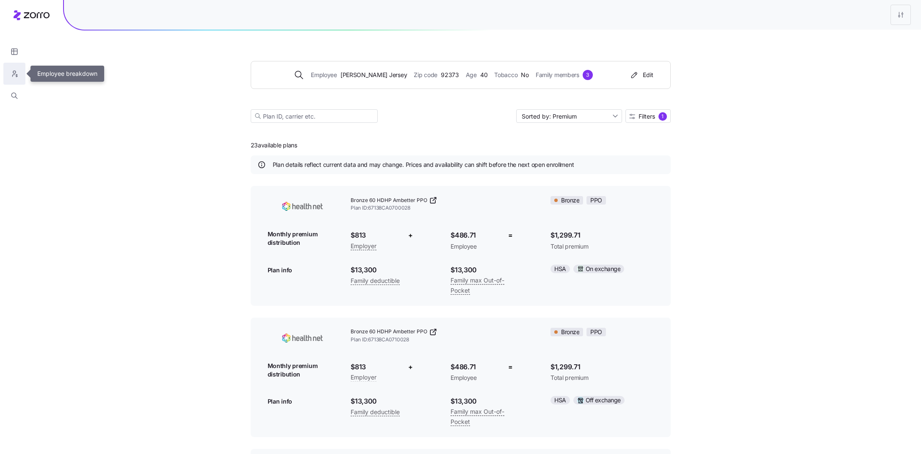
click at [18, 72] on icon "button" at bounding box center [15, 73] width 8 height 8
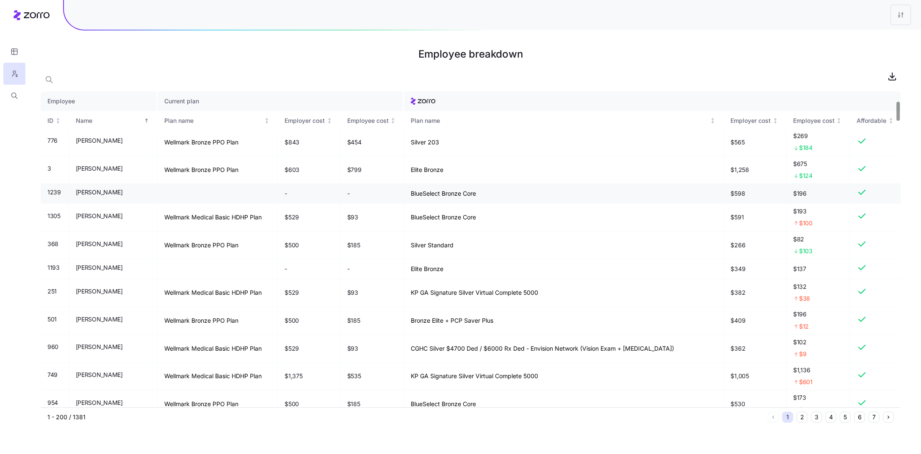
scroll to position [156, 0]
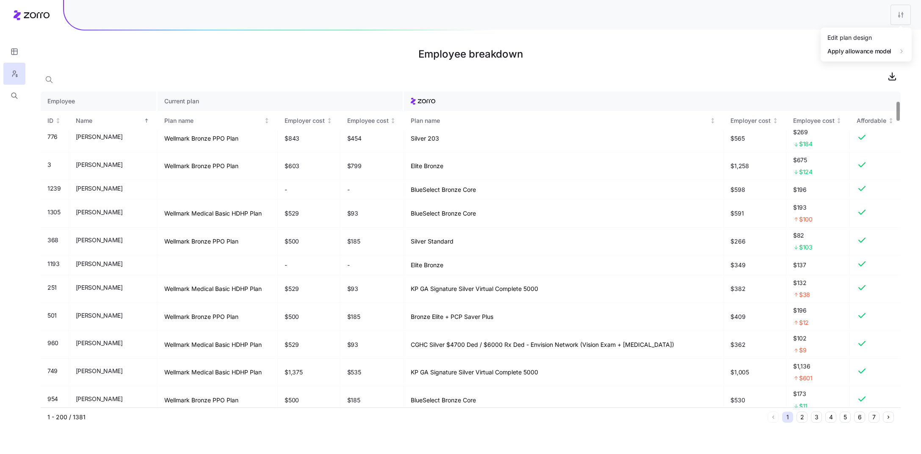
click at [903, 12] on html "Employee breakdown Employee Current plan ID Name Plan name Employer cost Employ…" at bounding box center [460, 227] width 921 height 454
click at [890, 32] on div "Edit plan design" at bounding box center [866, 38] width 84 height 14
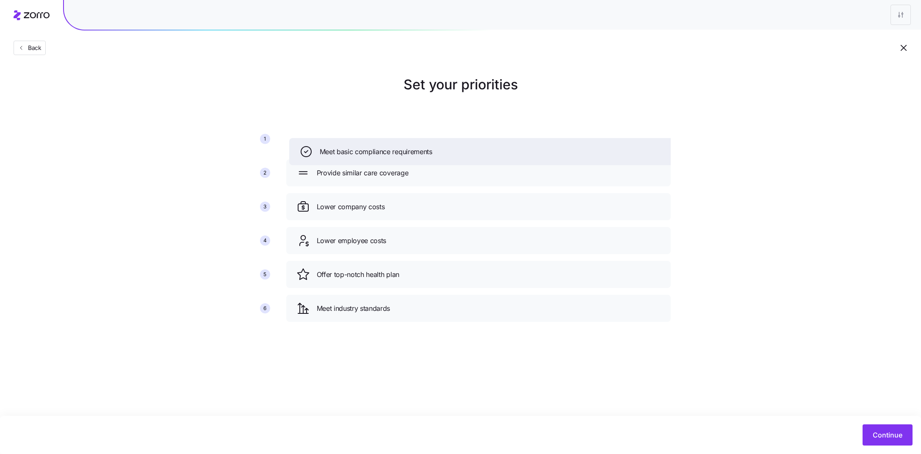
drag, startPoint x: 406, startPoint y: 282, endPoint x: 409, endPoint y: 158, distance: 123.7
click at [409, 159] on div "Meet basic compliance requirements" at bounding box center [481, 151] width 385 height 27
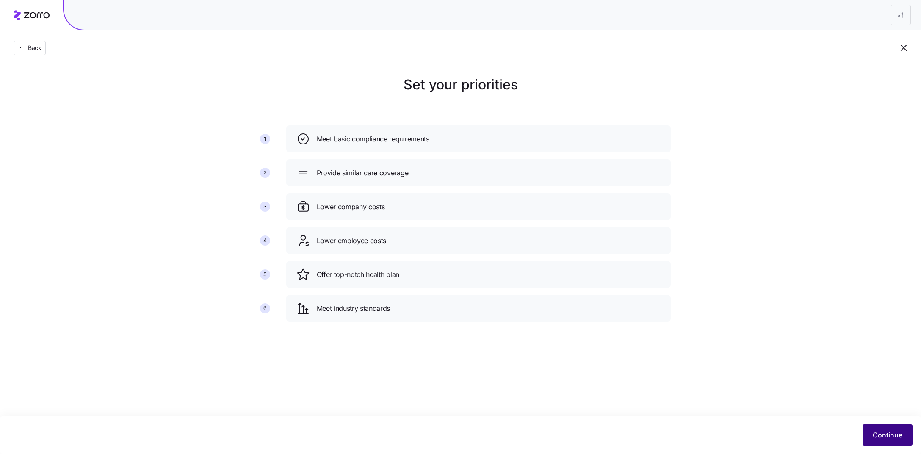
click at [896, 439] on span "Continue" at bounding box center [888, 435] width 30 height 10
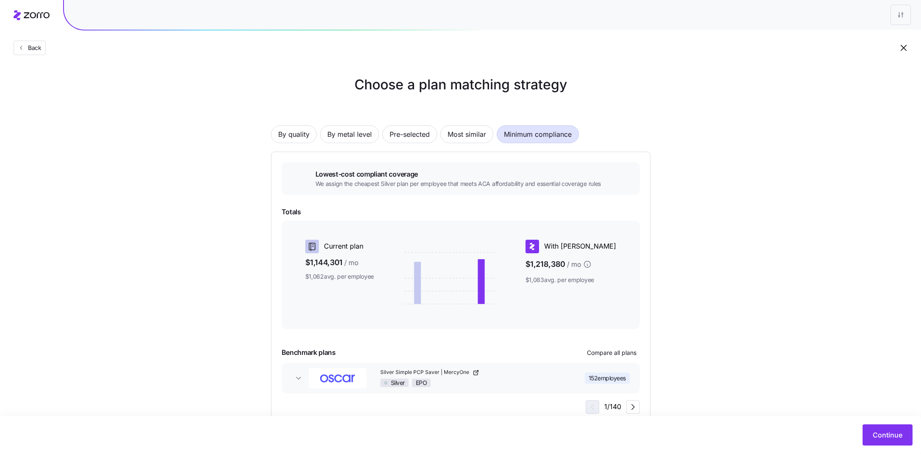
scroll to position [24, 0]
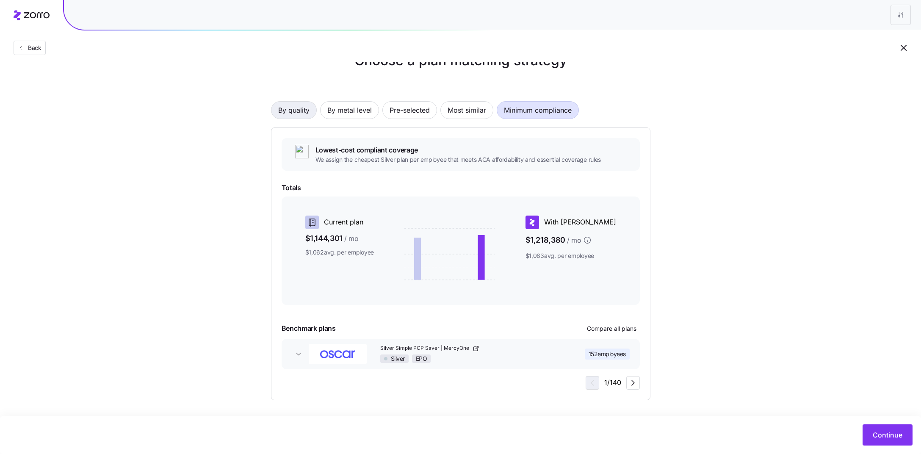
click at [303, 109] on span "By quality" at bounding box center [293, 110] width 31 height 17
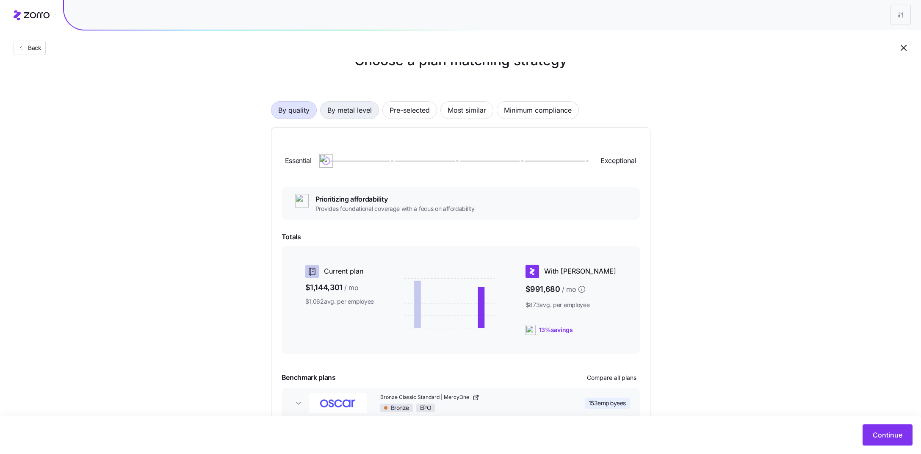
click at [357, 114] on span "By metal level" at bounding box center [349, 110] width 44 height 17
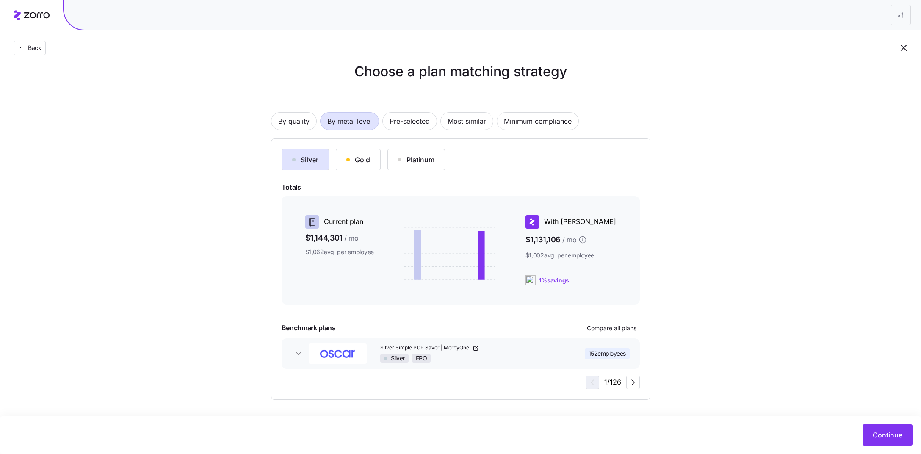
scroll to position [13, 0]
click at [416, 127] on span "Pre-selected" at bounding box center [410, 121] width 40 height 17
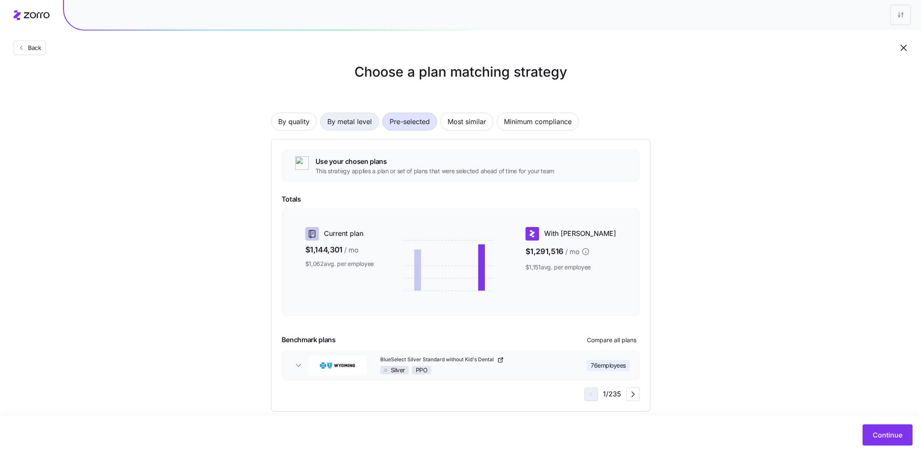
click at [358, 119] on span "By metal level" at bounding box center [349, 121] width 44 height 17
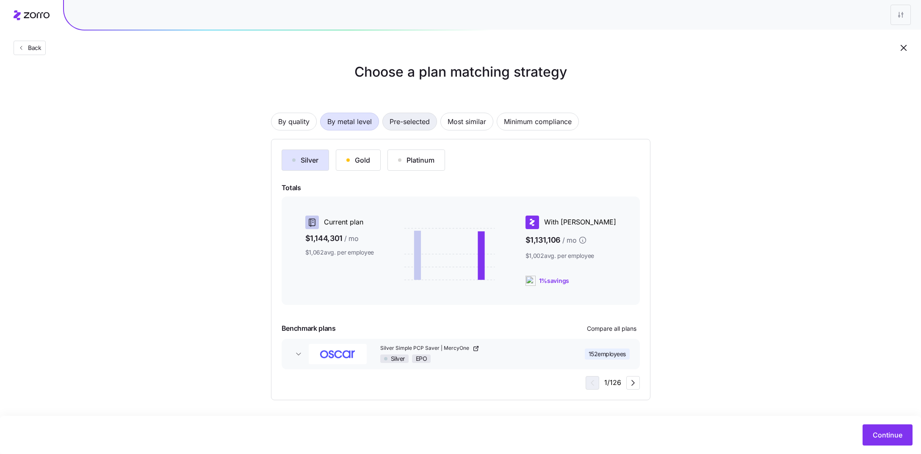
click at [407, 119] on span "Pre-selected" at bounding box center [410, 121] width 40 height 17
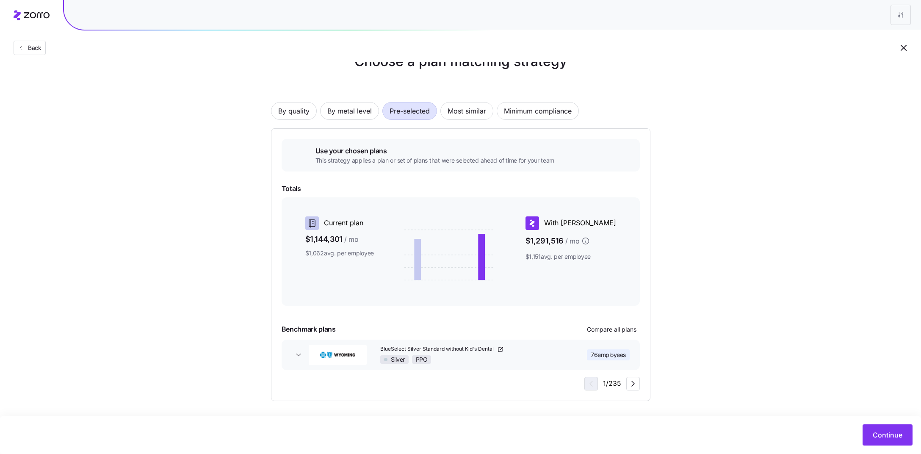
scroll to position [24, 0]
click at [362, 108] on span "By metal level" at bounding box center [349, 110] width 44 height 17
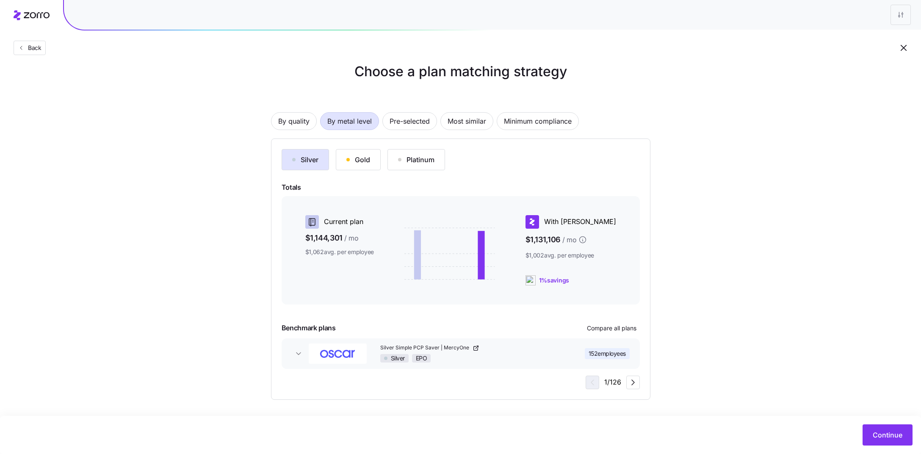
scroll to position [13, 0]
click at [289, 119] on span "By quality" at bounding box center [293, 121] width 31 height 17
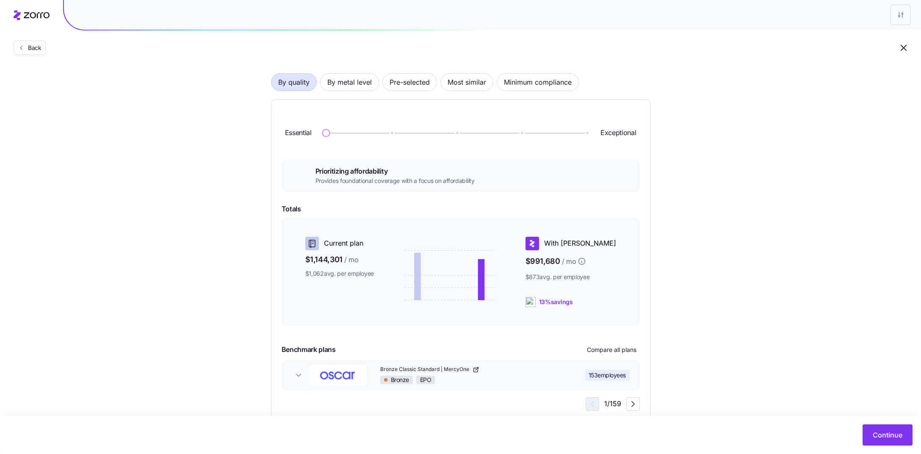
scroll to position [70, 0]
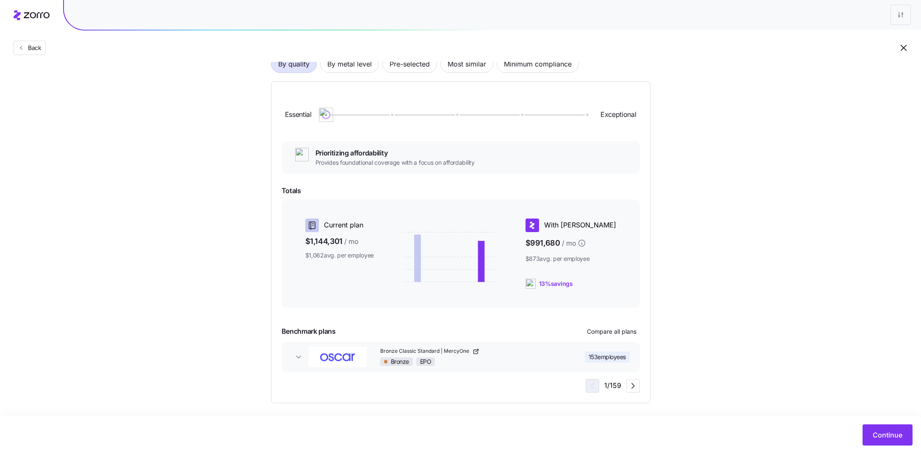
drag, startPoint x: 326, startPoint y: 115, endPoint x: 316, endPoint y: 116, distance: 9.8
click at [316, 116] on div "Essential Exceptional" at bounding box center [461, 115] width 358 height 46
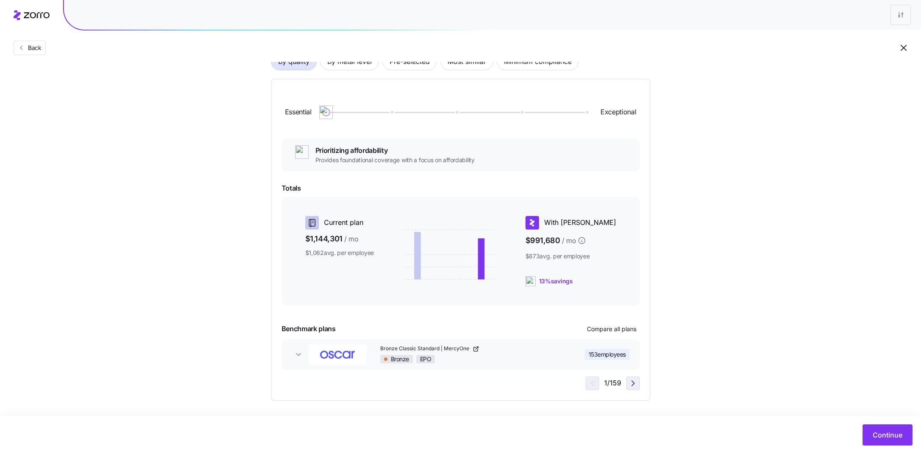
click at [633, 389] on span "button" at bounding box center [633, 383] width 13 height 13
click at [633, 386] on icon "button" at bounding box center [633, 383] width 10 height 10
click at [632, 386] on icon "button" at bounding box center [633, 383] width 3 height 5
click at [632, 385] on icon "button" at bounding box center [633, 383] width 3 height 5
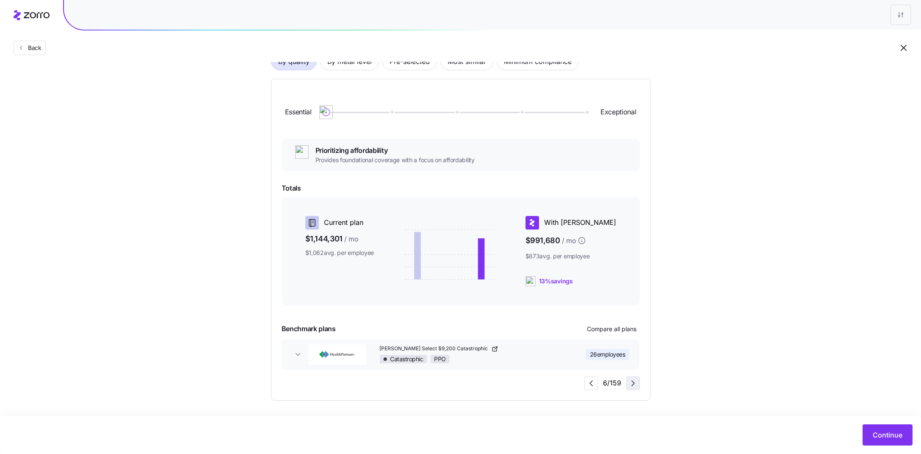
click at [632, 385] on icon "button" at bounding box center [633, 383] width 3 height 5
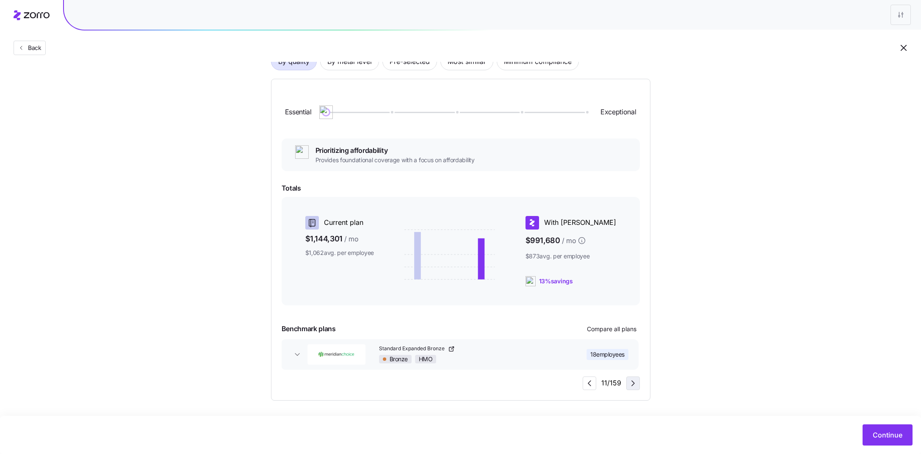
click at [632, 385] on icon "button" at bounding box center [633, 383] width 3 height 5
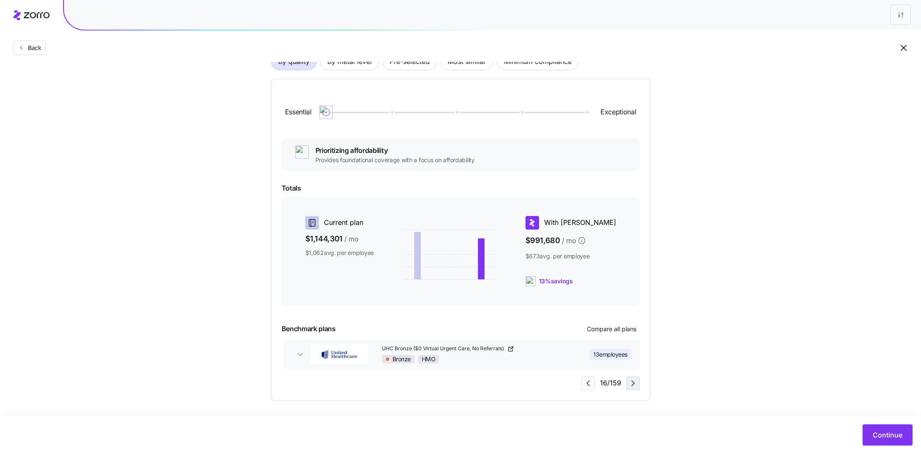
click at [632, 385] on icon "button" at bounding box center [633, 383] width 3 height 5
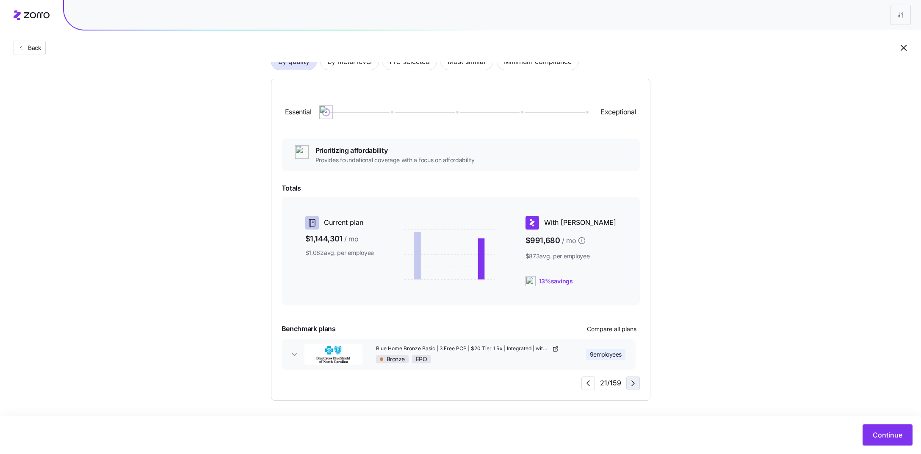
click at [632, 386] on icon "button" at bounding box center [633, 383] width 3 height 5
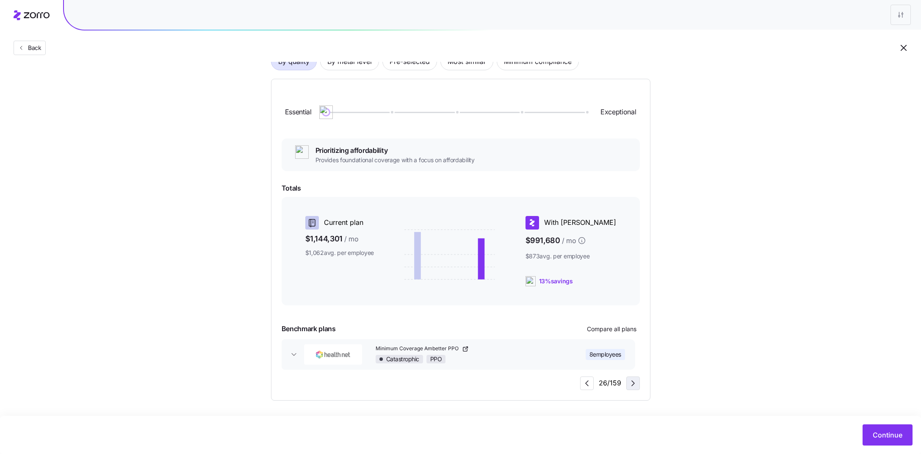
click at [632, 386] on icon "button" at bounding box center [633, 383] width 3 height 5
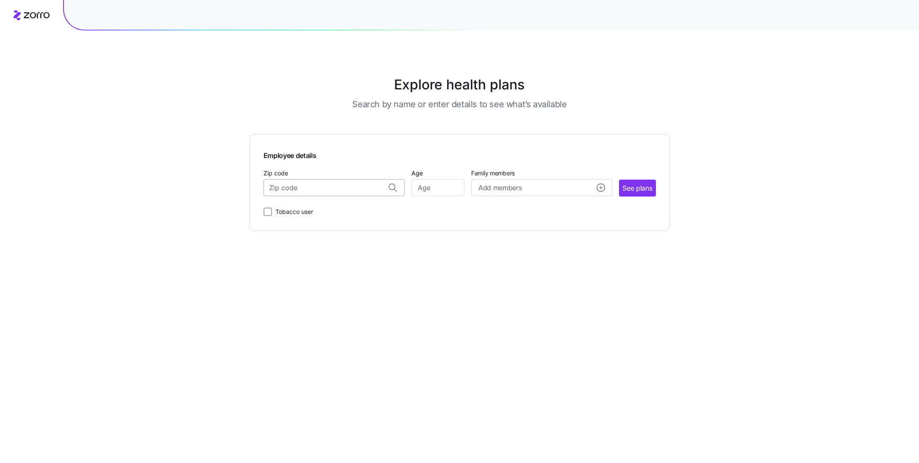
click at [347, 192] on input "Zip code" at bounding box center [334, 187] width 141 height 17
click at [302, 188] on input "Zip code" at bounding box center [334, 187] width 141 height 17
click at [317, 191] on input "Zip code" at bounding box center [334, 187] width 141 height 17
paste input "67068"
click at [336, 231] on span "67068, [GEOGRAPHIC_DATA], [GEOGRAPHIC_DATA]" at bounding box center [332, 227] width 119 height 11
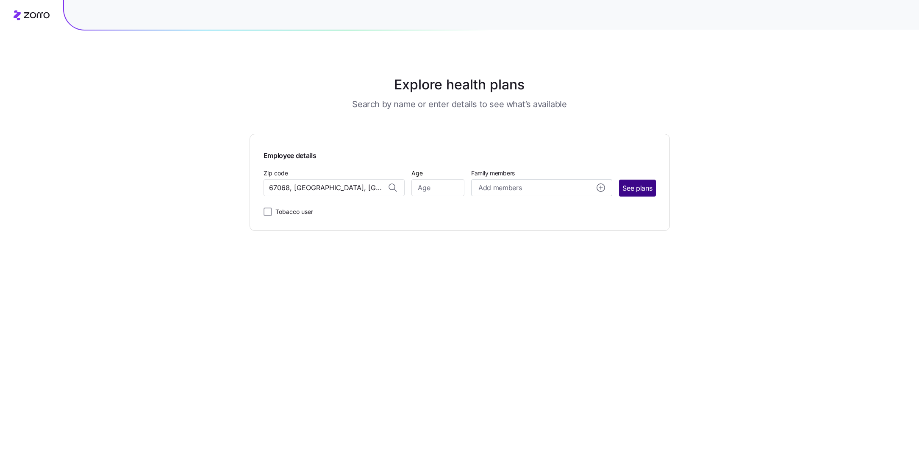
type input "67068, [GEOGRAPHIC_DATA], [GEOGRAPHIC_DATA]"
click at [646, 193] on span "See plans" at bounding box center [637, 188] width 30 height 11
click at [441, 186] on input "Age" at bounding box center [437, 187] width 53 height 17
type input "40"
click at [635, 187] on span "See plans" at bounding box center [637, 188] width 30 height 11
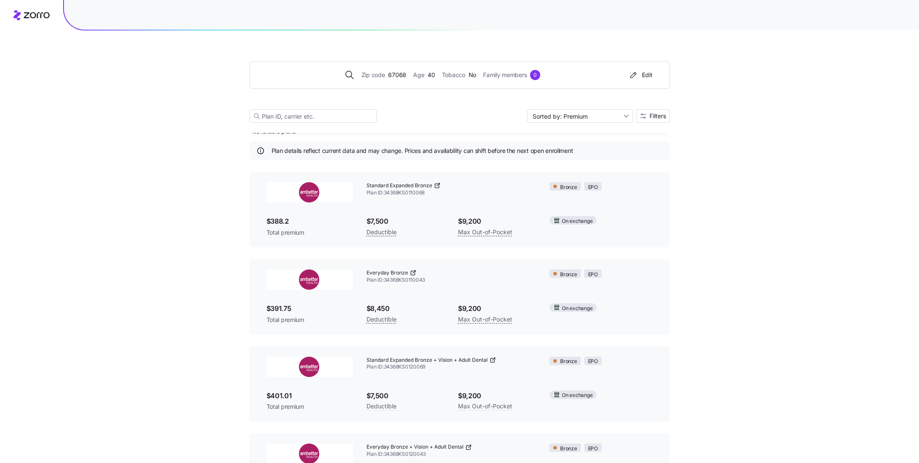
scroll to position [14, 0]
click at [660, 115] on span "Filters" at bounding box center [657, 116] width 17 height 6
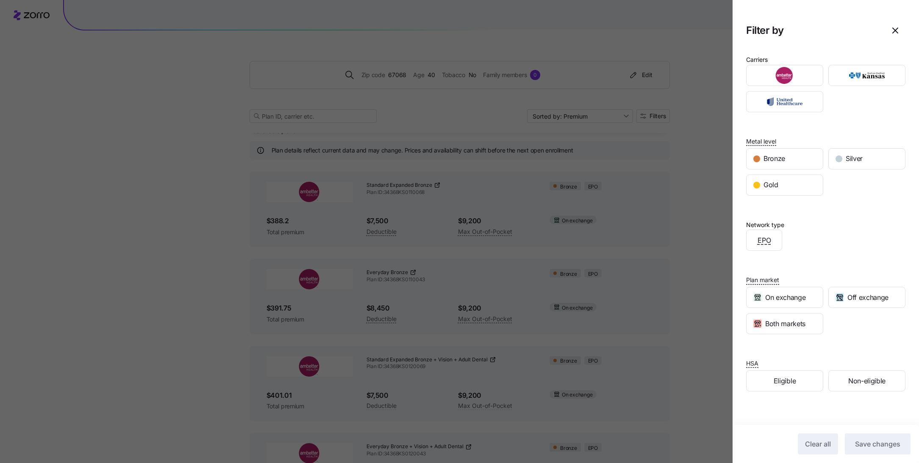
click at [868, 113] on div "Carriers Metal level Bronze Silver Gold Network type EPO Plan market On exchang…" at bounding box center [825, 245] width 186 height 397
click at [555, 120] on div at bounding box center [459, 231] width 919 height 463
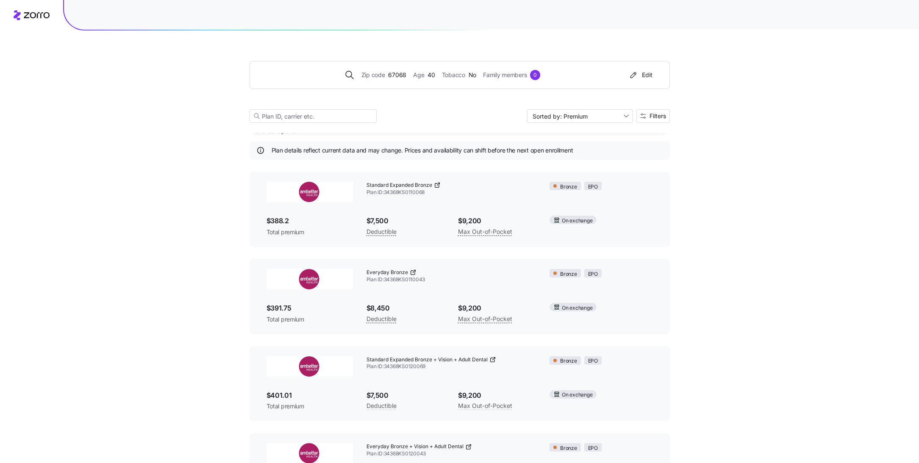
scroll to position [0, 0]
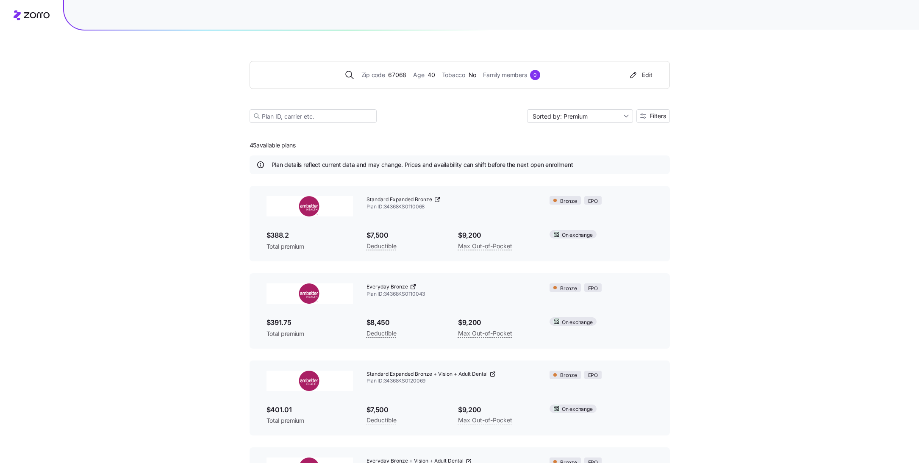
drag, startPoint x: 307, startPoint y: 145, endPoint x: 205, endPoint y: 145, distance: 101.2
click at [205, 145] on div "Zip code 67068 Age 40 Tobacco No Family members 0 Edit Sorted by: Premium Filte…" at bounding box center [459, 305] width 919 height 610
click at [671, 117] on div "Zip code 67068 Age 40 Tobacco No Family members 0 Edit Sorted by: Premium Filte…" at bounding box center [459, 305] width 919 height 610
click at [655, 117] on span "Filters" at bounding box center [657, 116] width 17 height 6
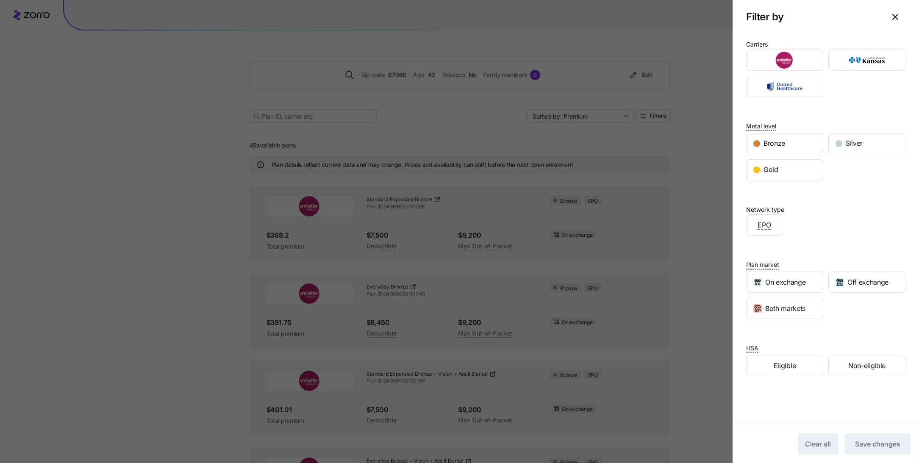
scroll to position [19, 0]
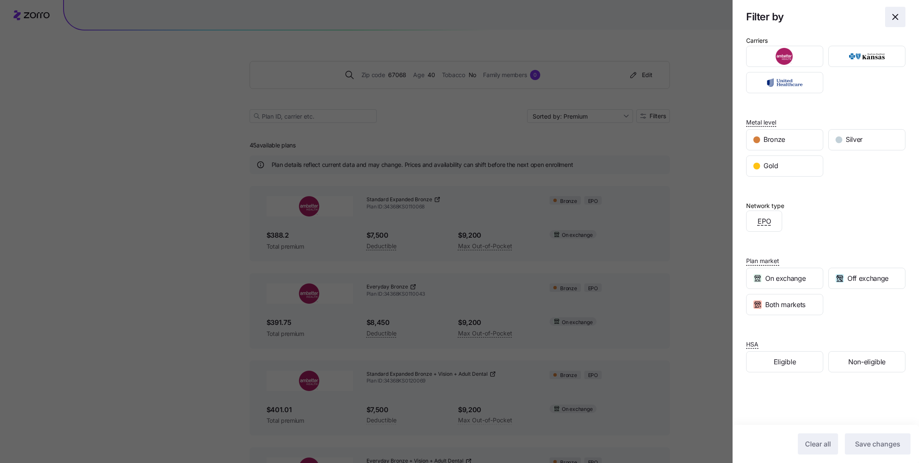
click at [902, 17] on span "button" at bounding box center [894, 16] width 19 height 19
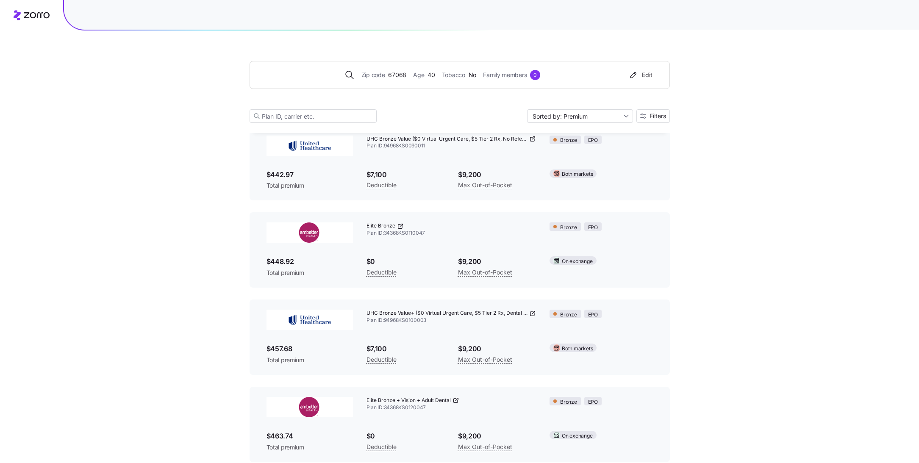
scroll to position [0, 0]
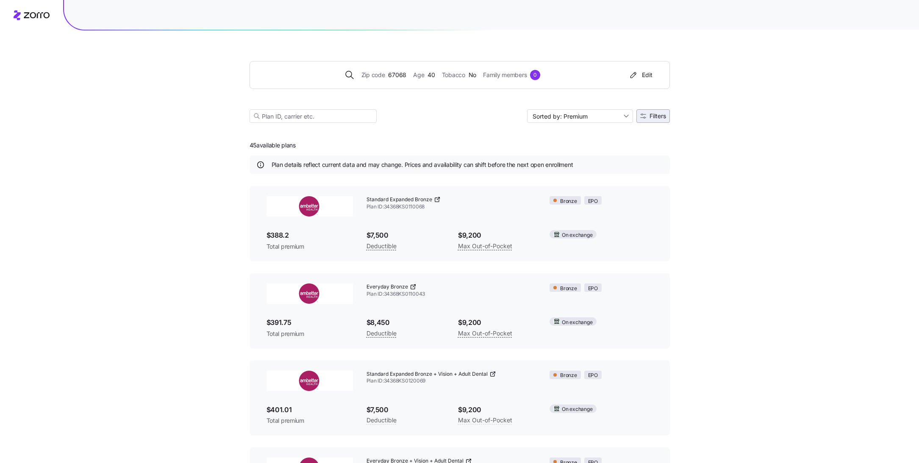
click at [657, 113] on span "Filters" at bounding box center [657, 116] width 17 height 6
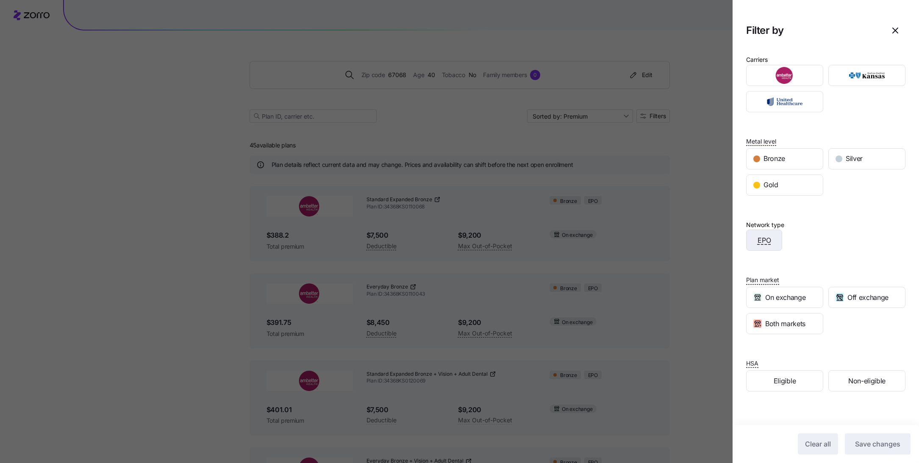
click at [767, 247] on div "EPO" at bounding box center [763, 240] width 35 height 20
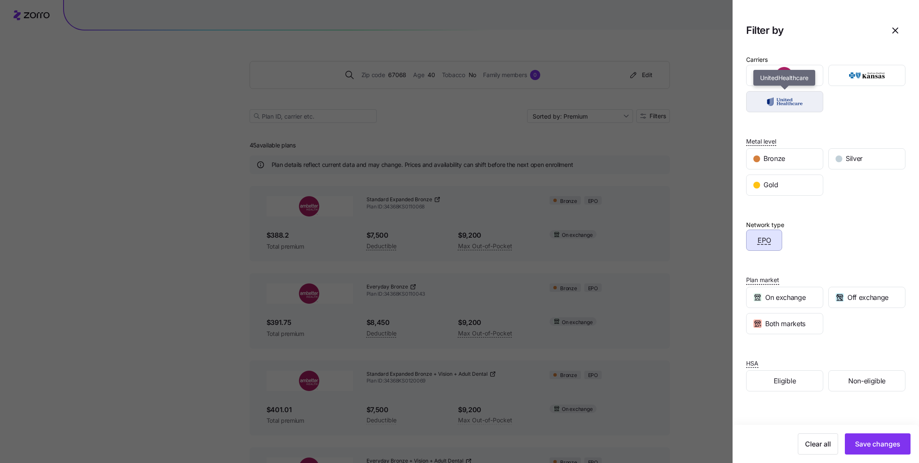
click at [786, 94] on img "button" at bounding box center [785, 101] width 62 height 17
click at [785, 84] on div "button" at bounding box center [784, 75] width 76 height 20
click at [785, 99] on img "button" at bounding box center [785, 101] width 62 height 17
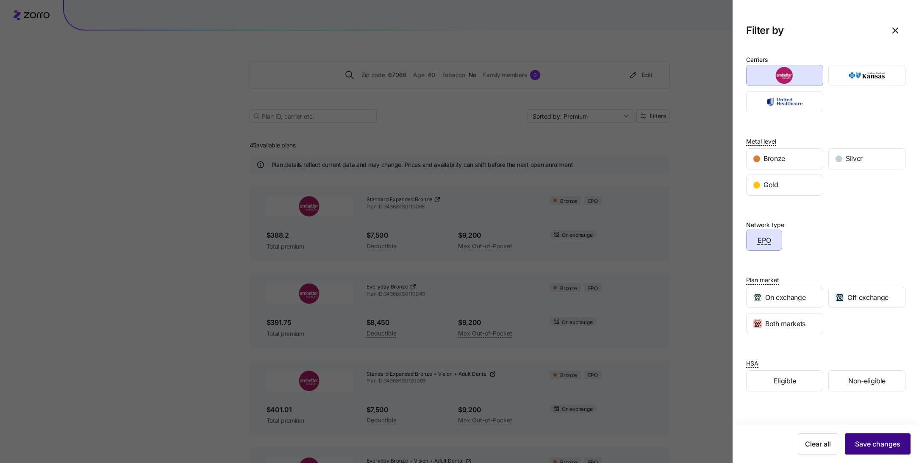
click at [867, 440] on span "Save changes" at bounding box center [877, 444] width 45 height 10
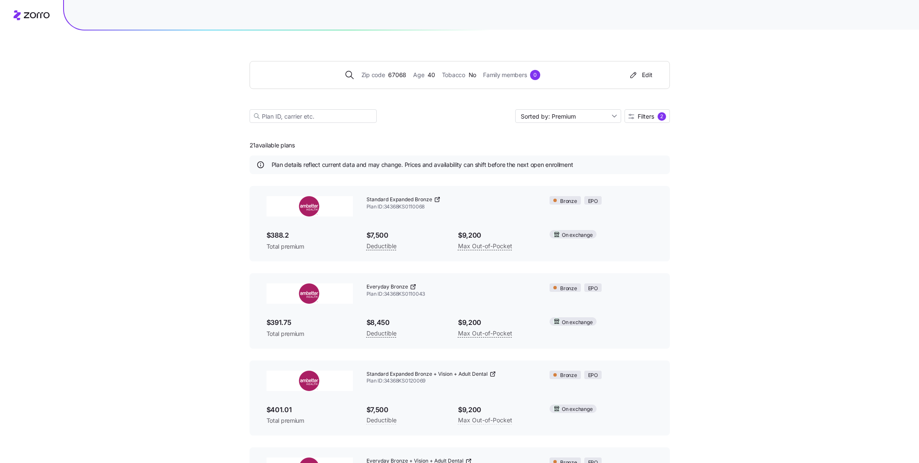
drag, startPoint x: 305, startPoint y: 144, endPoint x: 174, endPoint y: 144, distance: 131.8
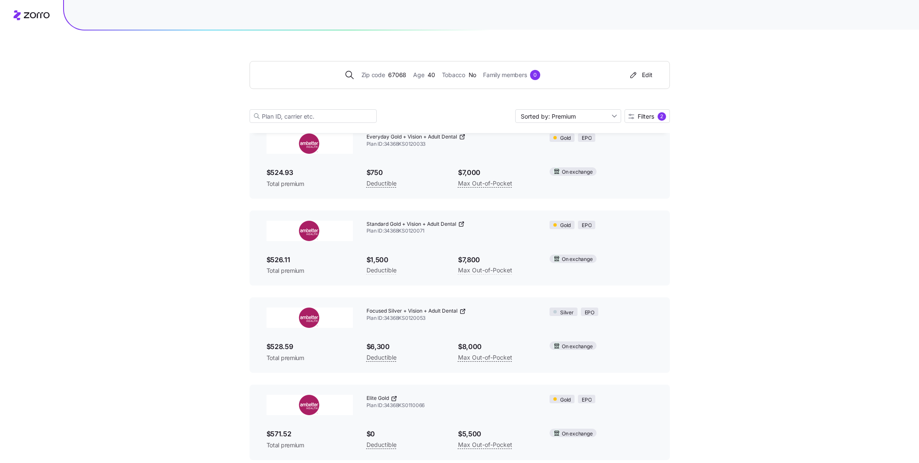
scroll to position [1557, 0]
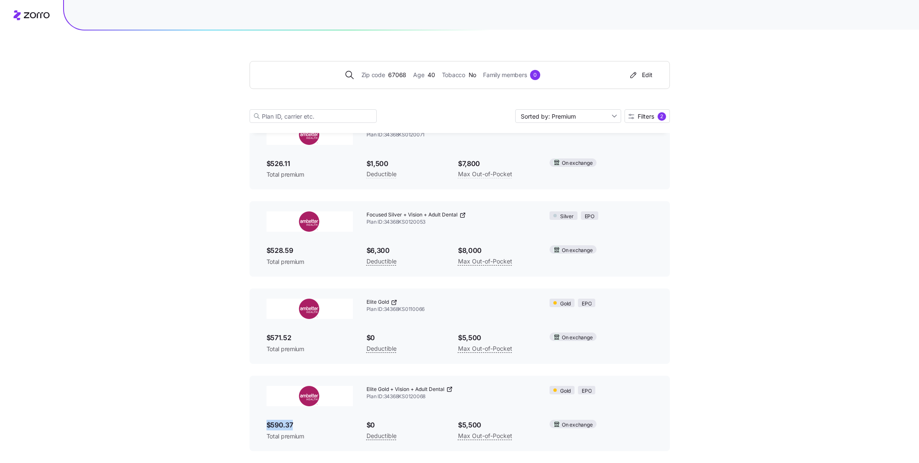
drag, startPoint x: 299, startPoint y: 422, endPoint x: 241, endPoint y: 422, distance: 58.5
drag, startPoint x: 311, startPoint y: 424, endPoint x: 237, endPoint y: 424, distance: 74.6
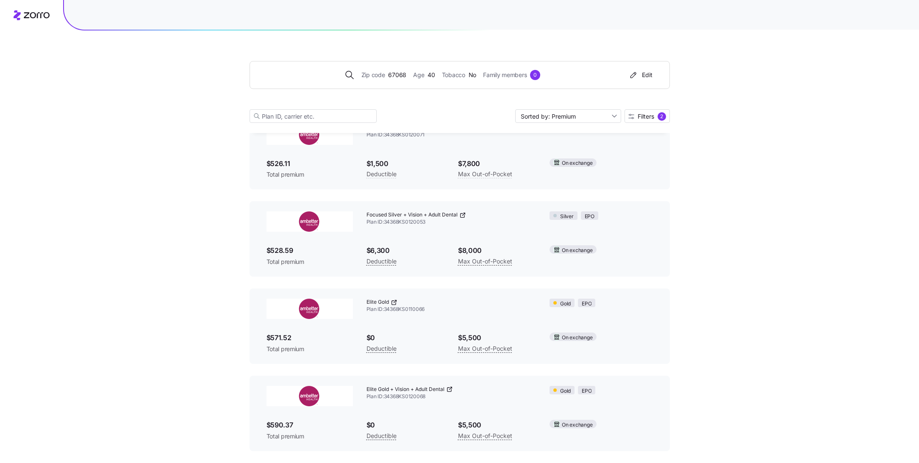
drag, startPoint x: 489, startPoint y: 425, endPoint x: 443, endPoint y: 425, distance: 46.2
click at [443, 425] on div "Elite Gold + Vision + Adult Dental Plan ID: 34368KS0120068 Gold EPO $590.37 Tot…" at bounding box center [460, 413] width 400 height 69
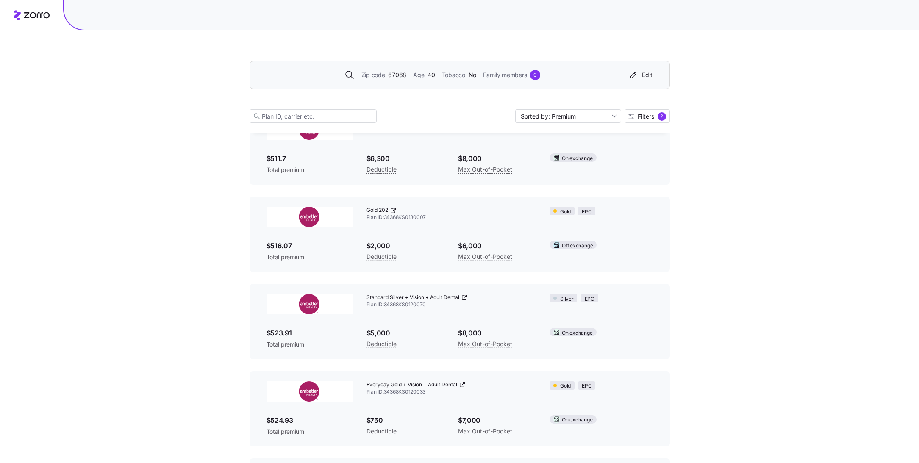
click at [383, 78] on span "Zip code" at bounding box center [373, 74] width 24 height 9
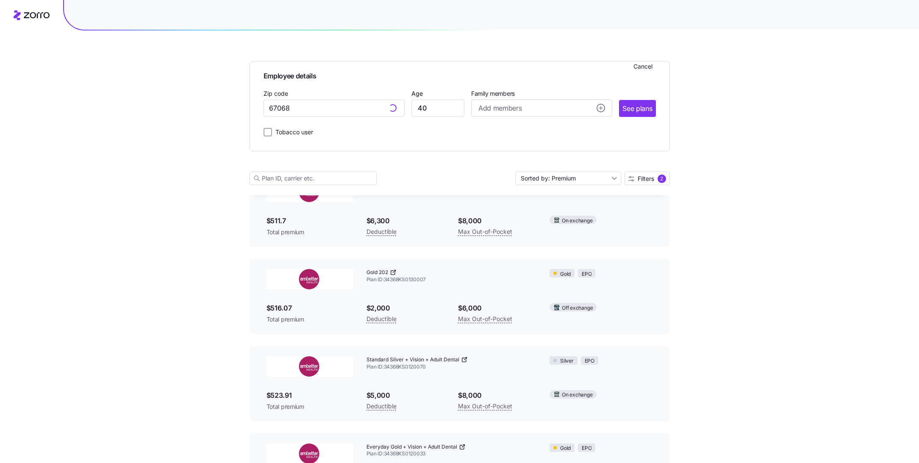
scroll to position [1272, 0]
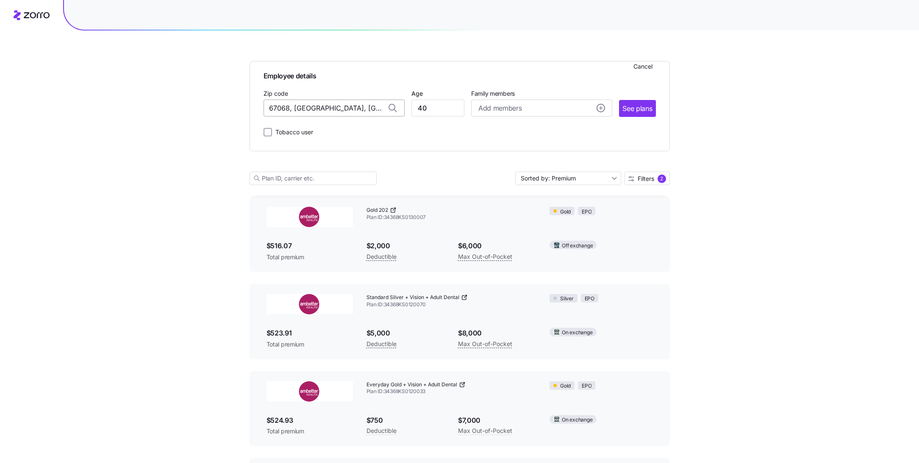
click at [318, 108] on input "67068, Kingman County, KS" at bounding box center [334, 108] width 141 height 17
paste input "82801"
click at [338, 132] on span "82801, Sheridan County, WY" at bounding box center [332, 130] width 119 height 11
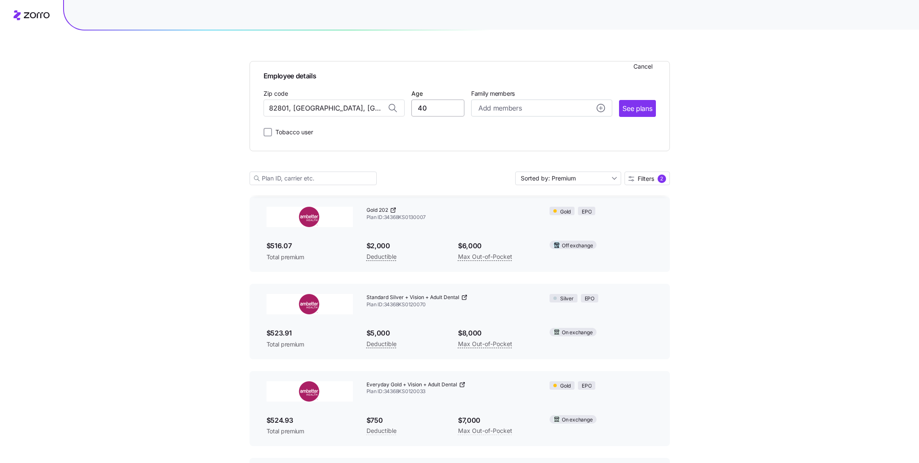
type input "82801, Sheridan County, WY"
click at [447, 112] on input "40" at bounding box center [437, 108] width 53 height 17
click at [654, 114] on button "See plans" at bounding box center [637, 108] width 36 height 17
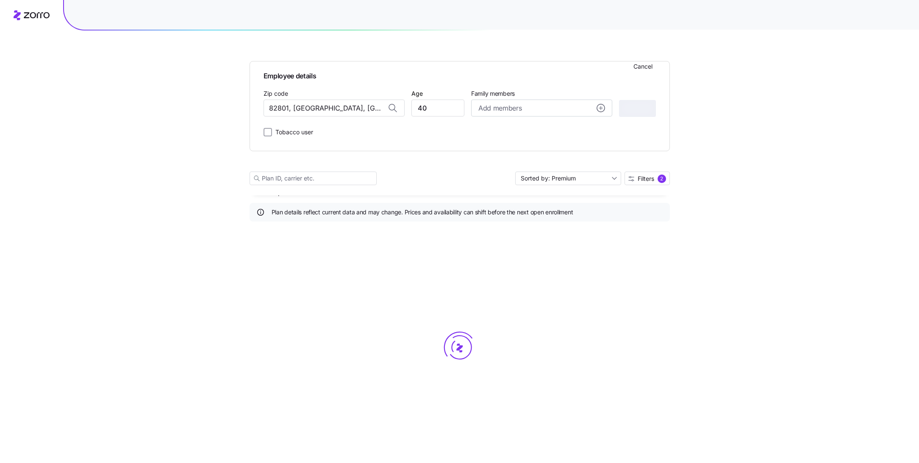
scroll to position [0, 0]
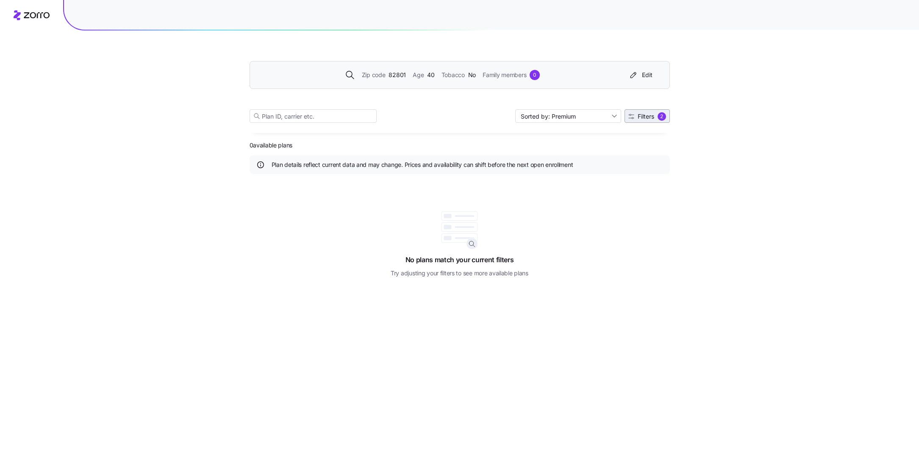
click at [631, 115] on icon "button" at bounding box center [631, 117] width 6 height 6
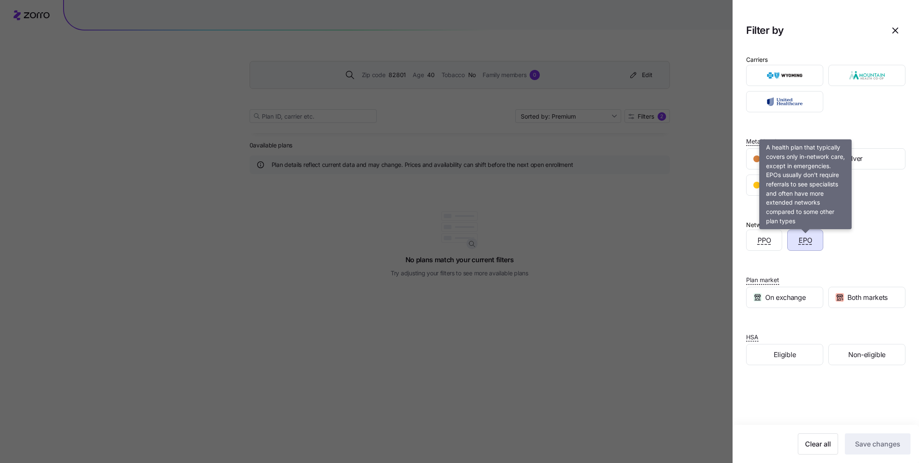
click at [808, 241] on span "EPO" at bounding box center [806, 240] width 14 height 11
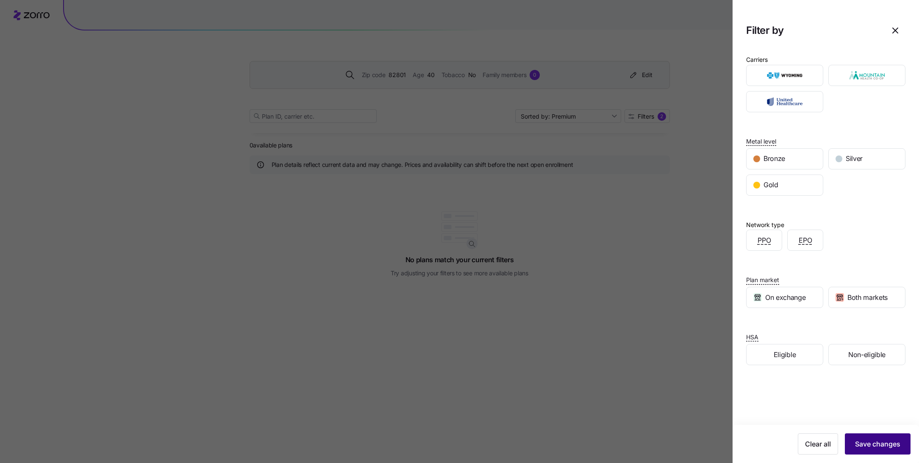
click at [875, 448] on span "Save changes" at bounding box center [877, 444] width 45 height 10
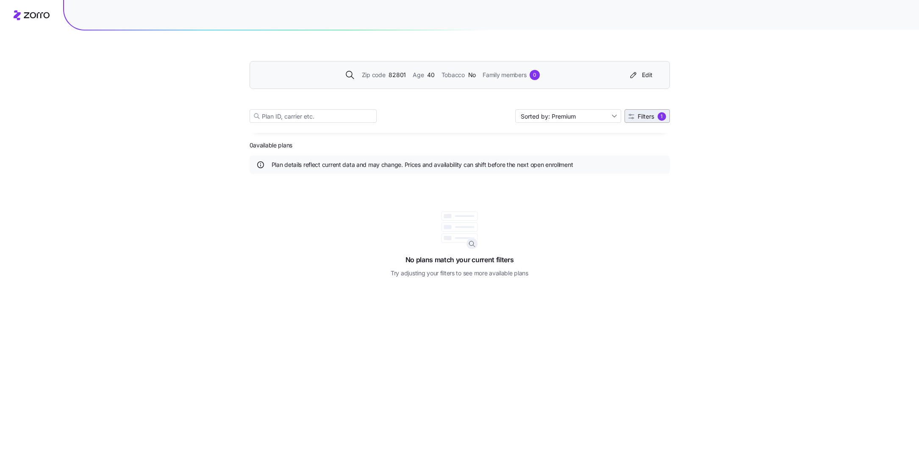
click at [655, 114] on span "Filters 1" at bounding box center [647, 116] width 38 height 8
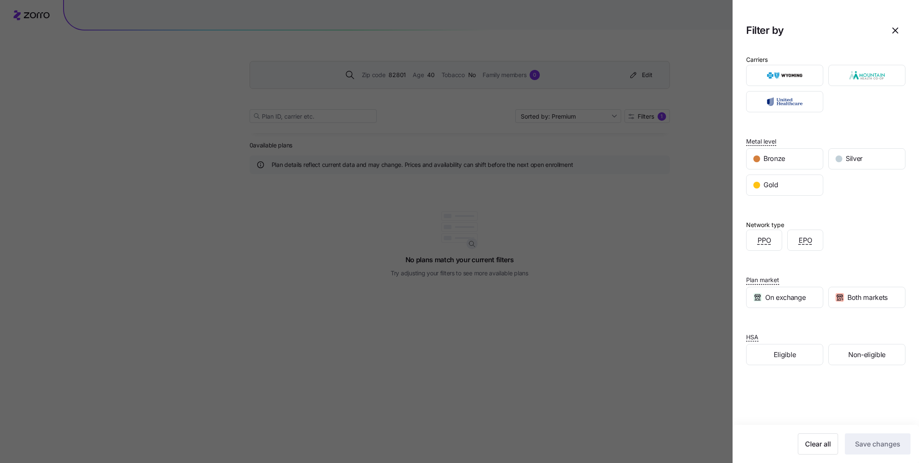
scroll to position [19, 0]
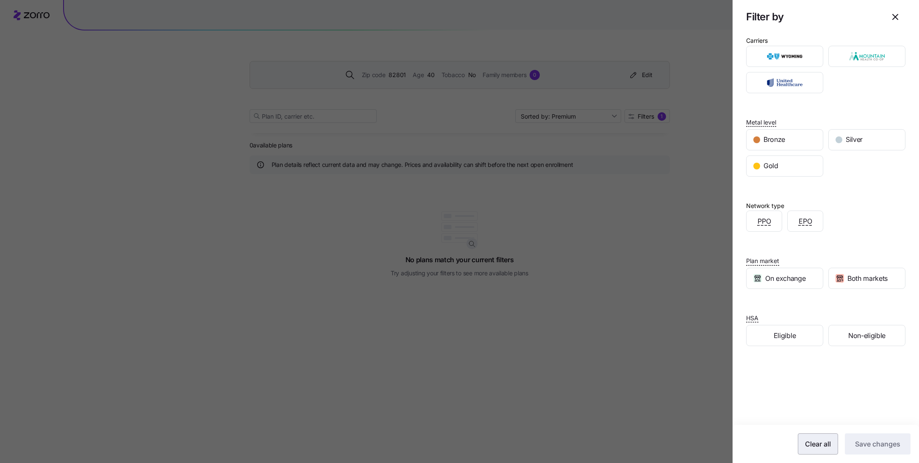
click at [824, 444] on span "Clear all" at bounding box center [818, 444] width 26 height 10
click at [885, 454] on button "Save changes" at bounding box center [878, 443] width 66 height 21
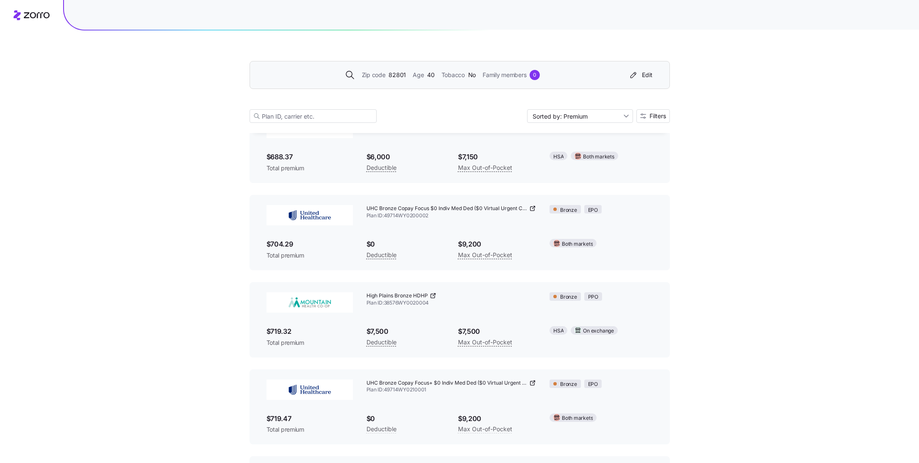
scroll to position [428, 0]
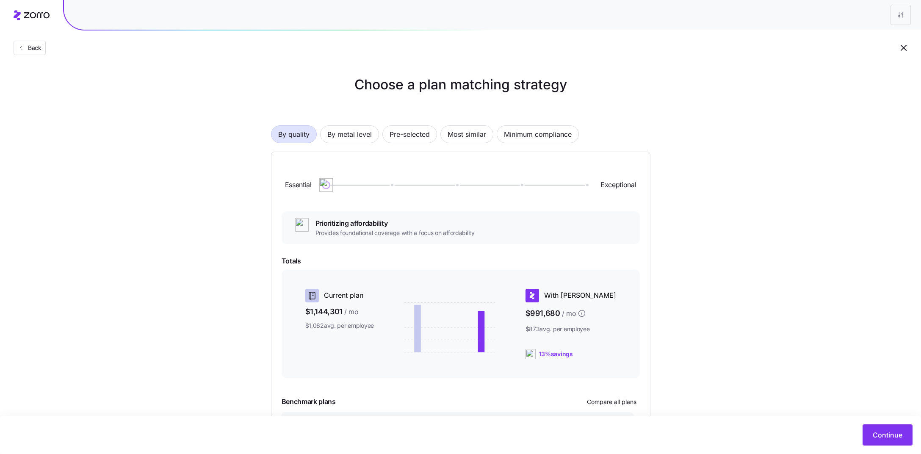
scroll to position [25, 0]
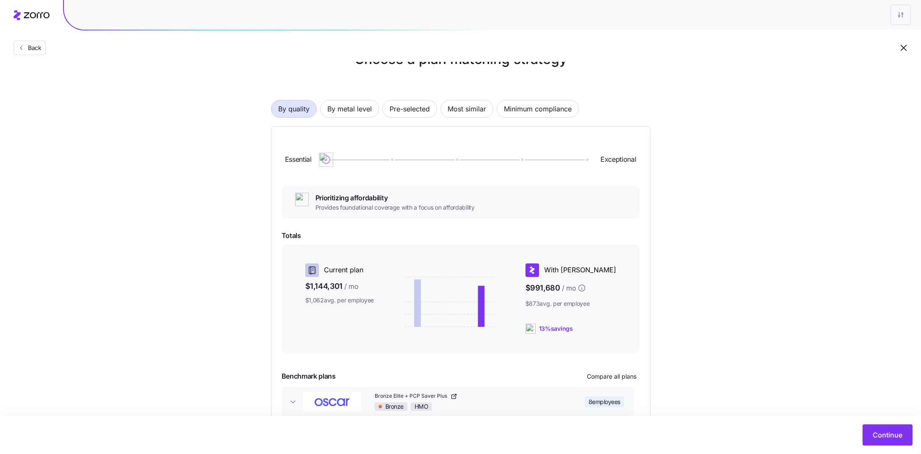
drag, startPoint x: 328, startPoint y: 158, endPoint x: 393, endPoint y: 164, distance: 64.6
click at [333, 164] on img at bounding box center [326, 160] width 14 height 14
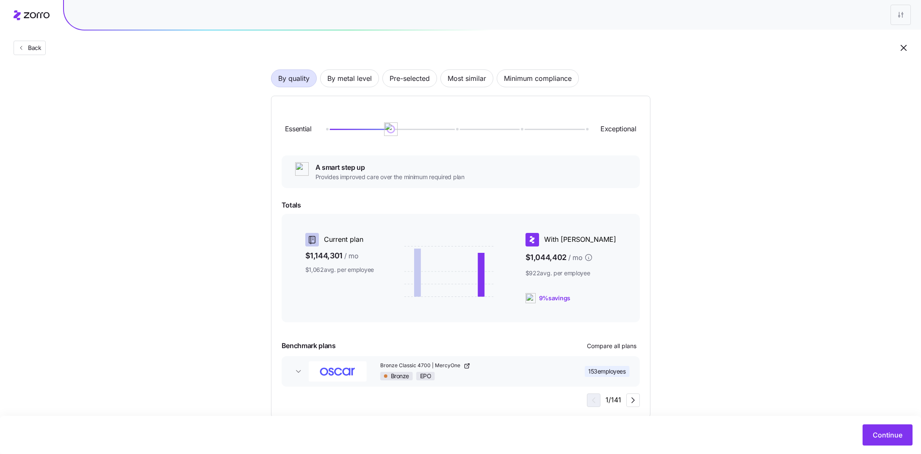
scroll to position [65, 0]
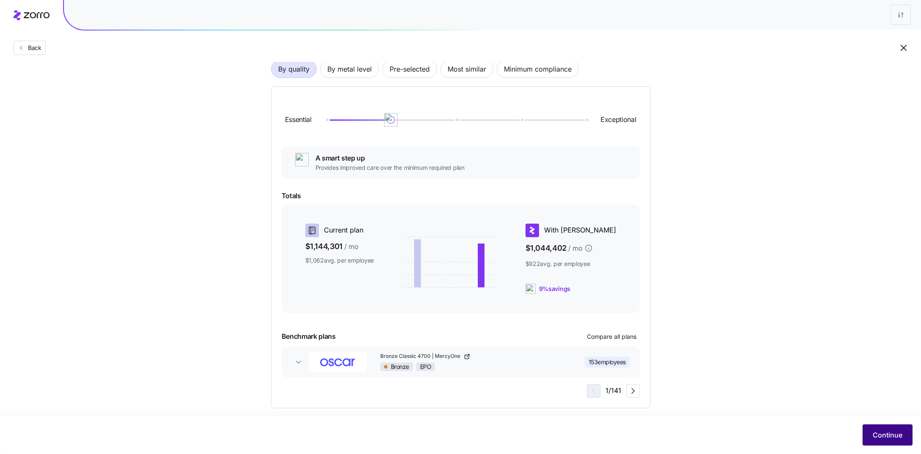
click at [887, 431] on span "Continue" at bounding box center [888, 435] width 30 height 10
click at [876, 434] on span "Continue" at bounding box center [888, 435] width 30 height 10
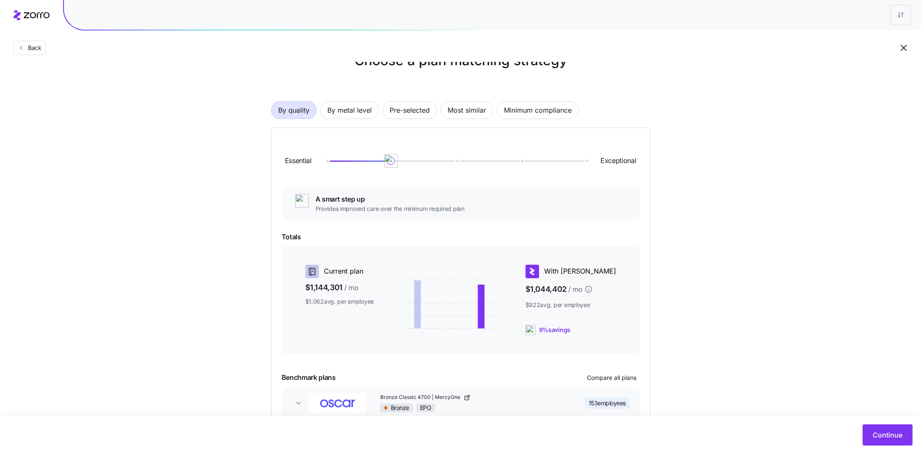
scroll to position [73, 0]
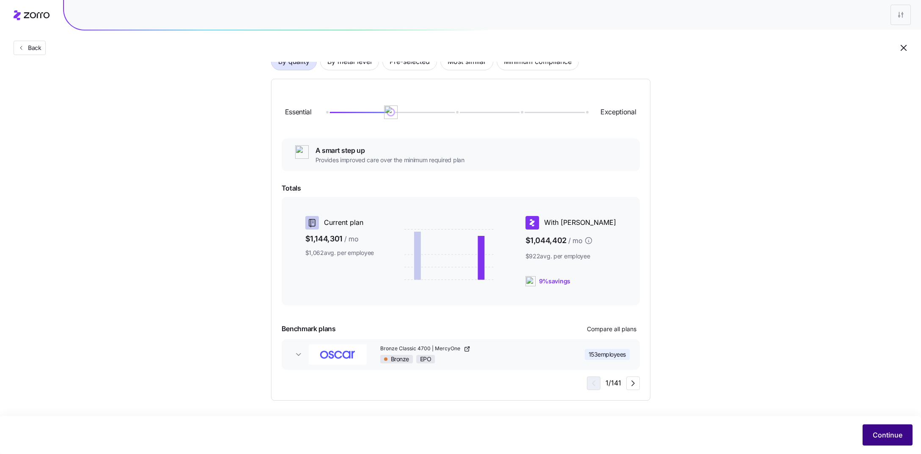
click at [888, 437] on span "Continue" at bounding box center [888, 435] width 30 height 10
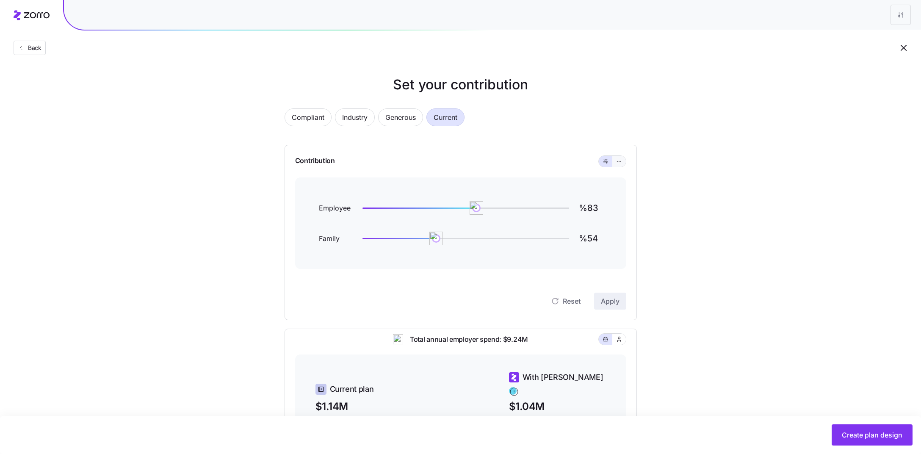
click at [625, 160] on button "button" at bounding box center [620, 161] width 14 height 11
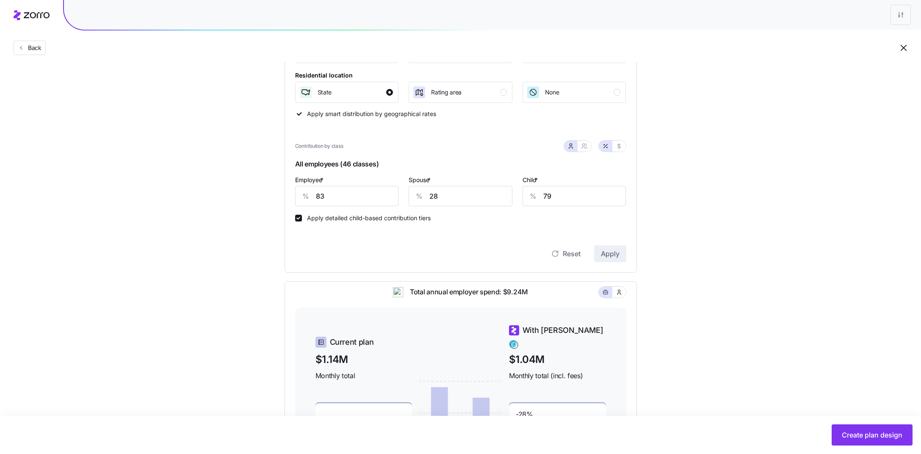
scroll to position [163, 0]
click at [358, 197] on input "83" at bounding box center [347, 195] width 104 height 20
type input "70"
click at [455, 199] on input "28" at bounding box center [461, 195] width 104 height 20
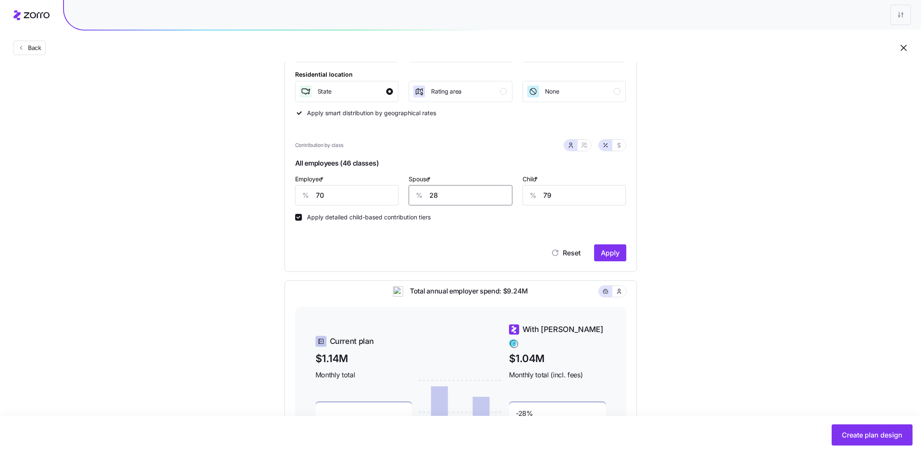
click at [455, 199] on input "28" at bounding box center [461, 195] width 104 height 20
type input "50"
type input "40"
click at [610, 257] on span "Apply" at bounding box center [610, 253] width 19 height 10
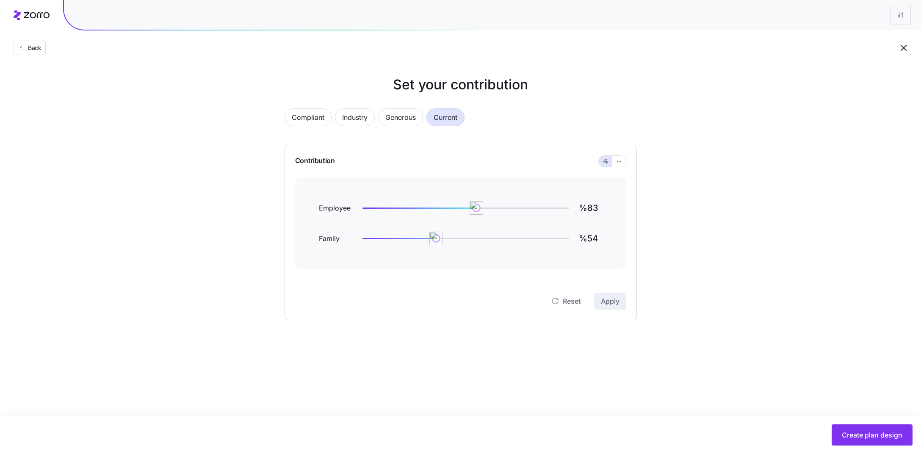
scroll to position [7, 0]
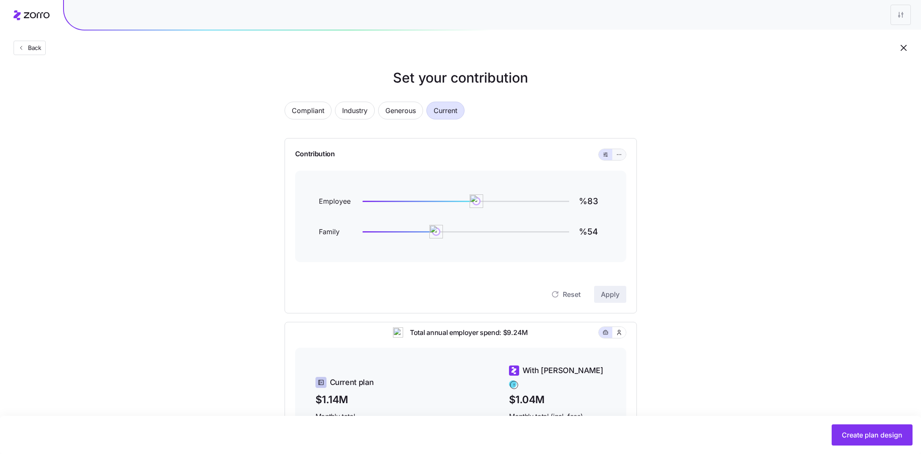
click at [621, 158] on button "button" at bounding box center [620, 154] width 14 height 11
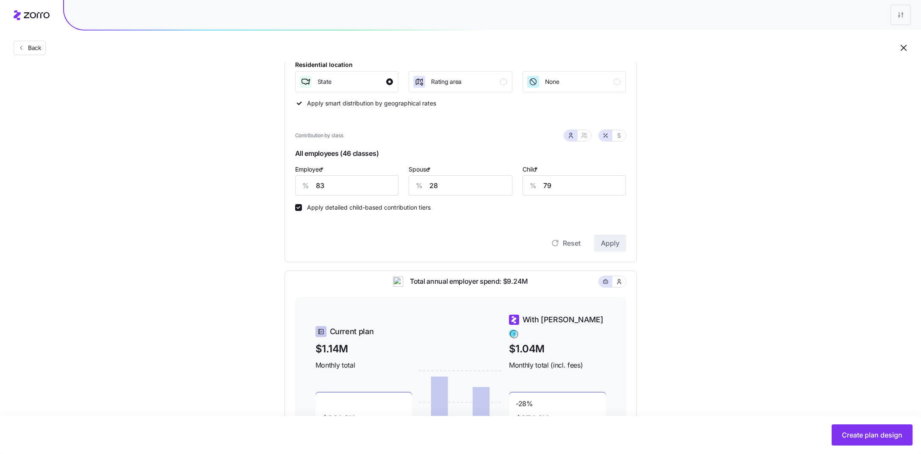
scroll to position [111, 0]
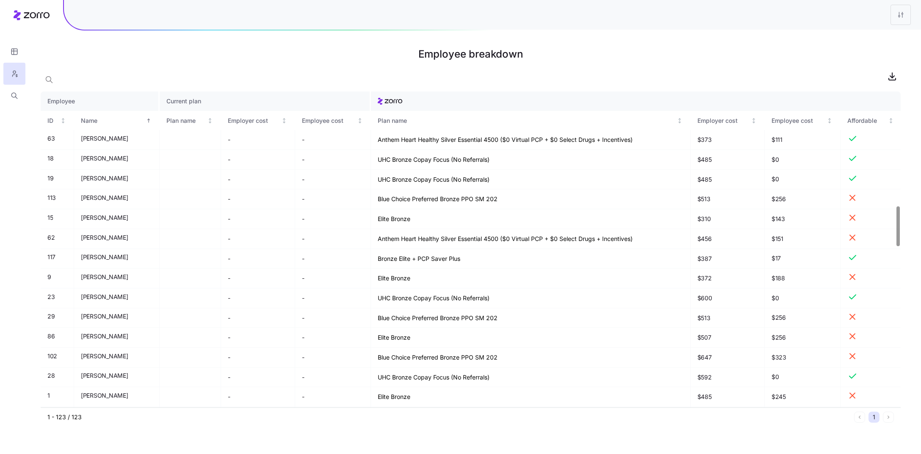
scroll to position [910, 0]
